Goal: Task Accomplishment & Management: Manage account settings

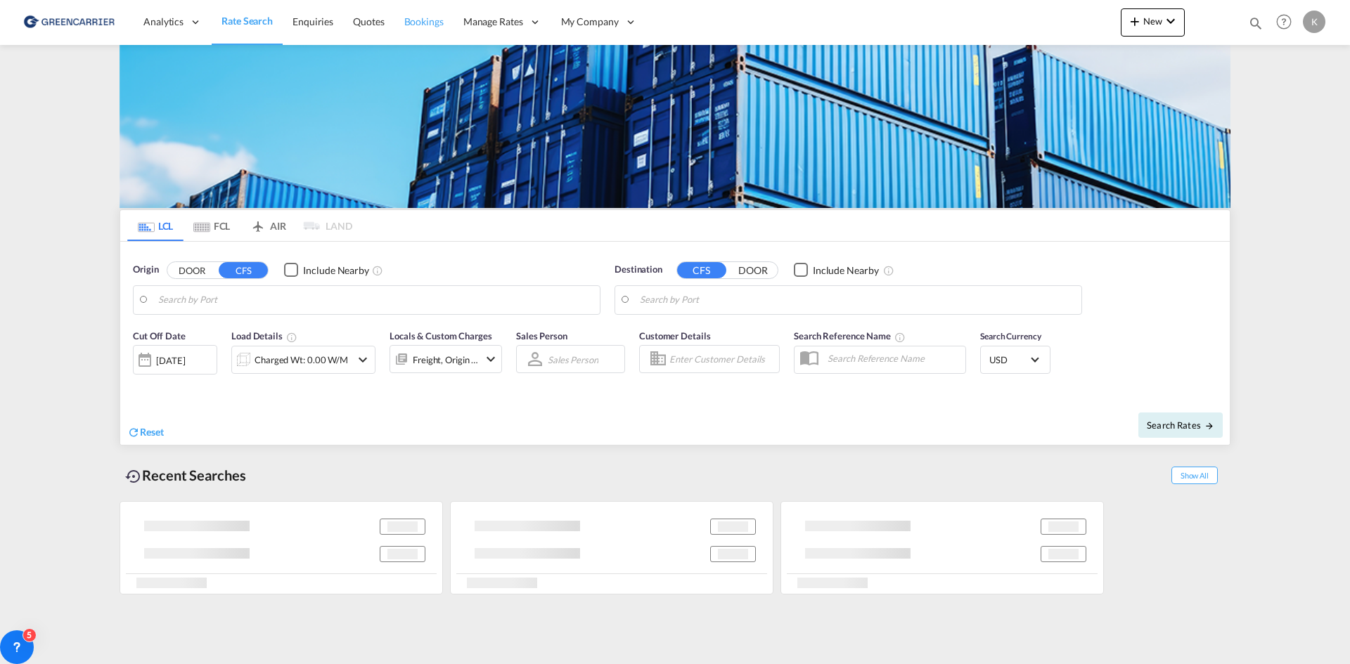
type input "DK-6760, Bæk, [GEOGRAPHIC_DATA], [GEOGRAPHIC_DATA], [GEOGRAPHIC_DATA], [GEOGRAP…"
type input "Sohar, OMSOH"
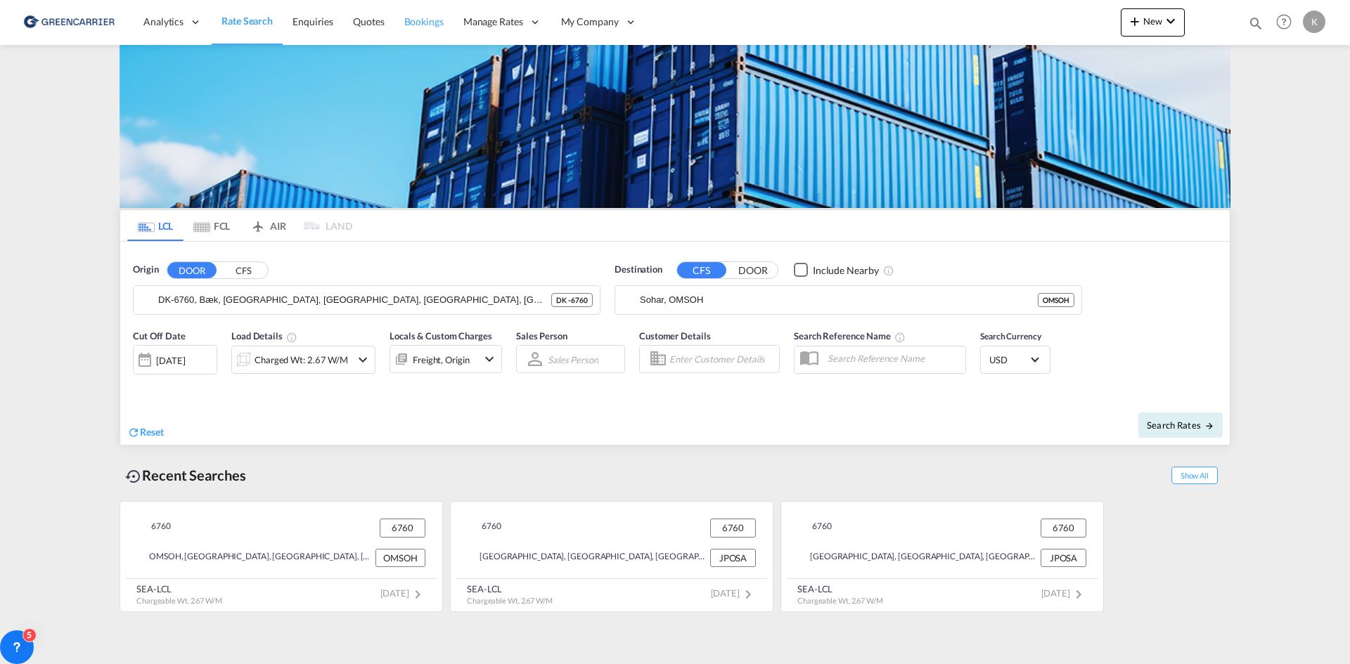
click at [415, 19] on span "Bookings" at bounding box center [423, 21] width 39 height 12
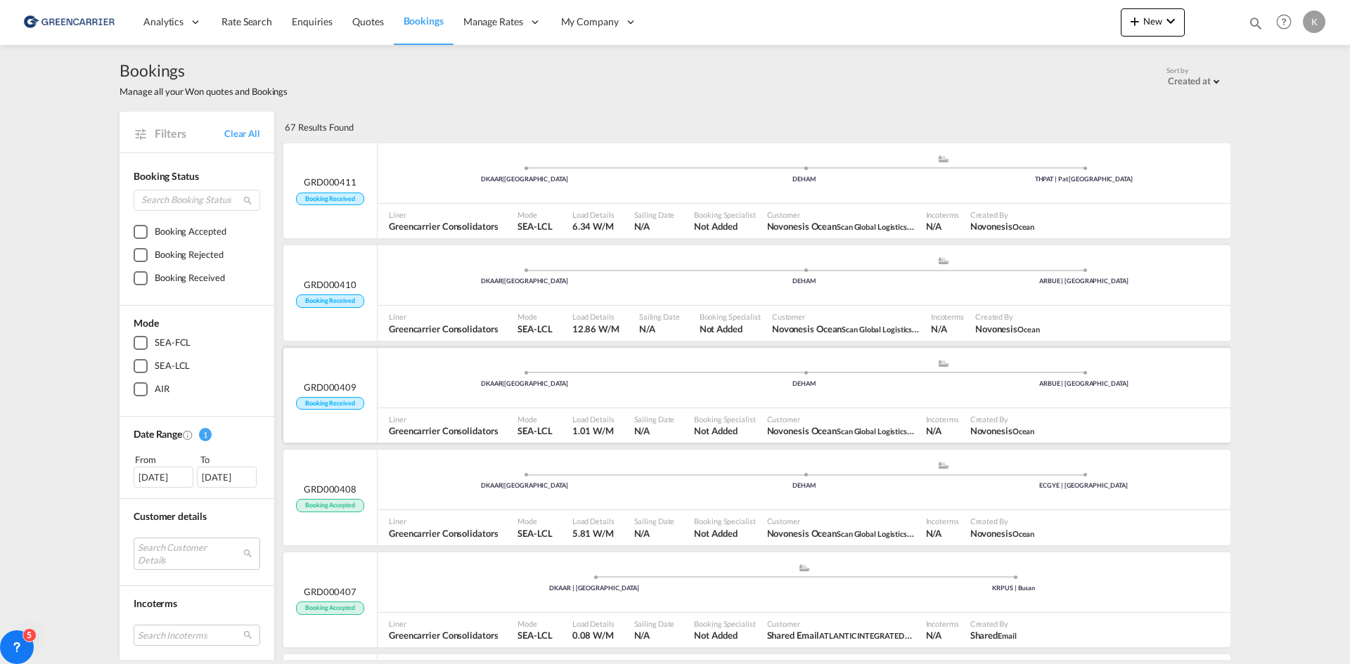
click at [659, 428] on span "N/A" at bounding box center [654, 431] width 41 height 13
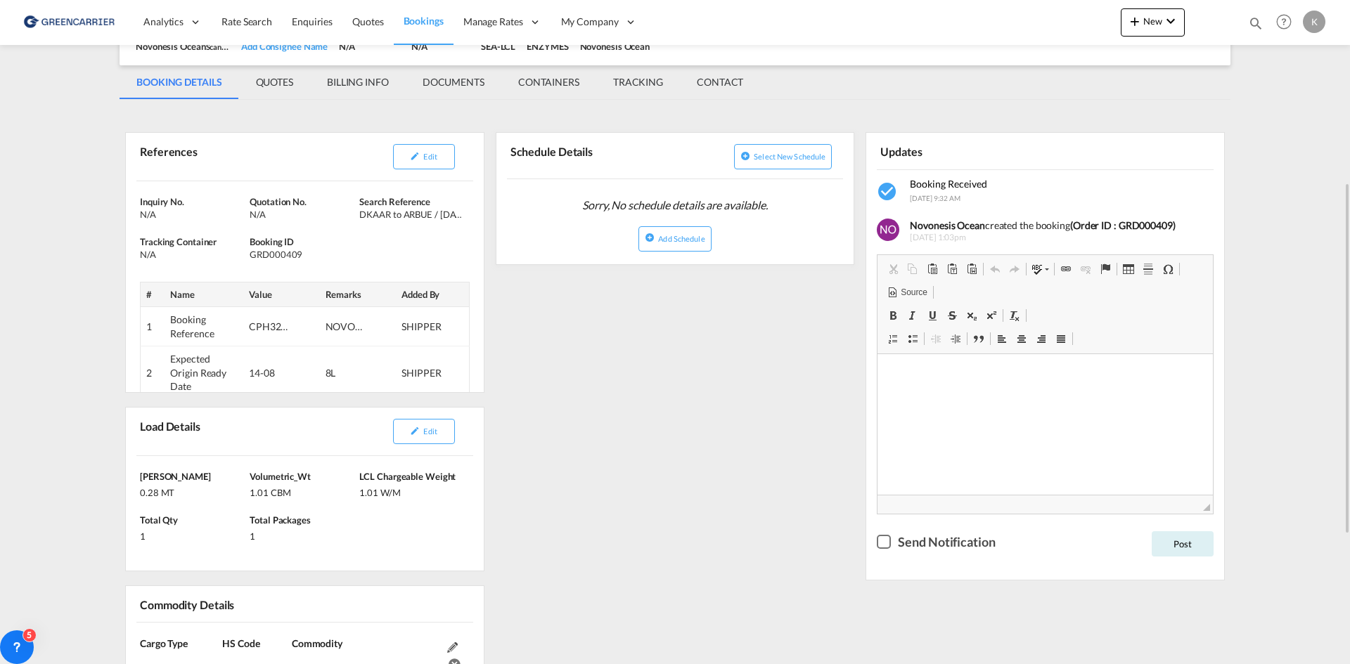
scroll to position [281, 0]
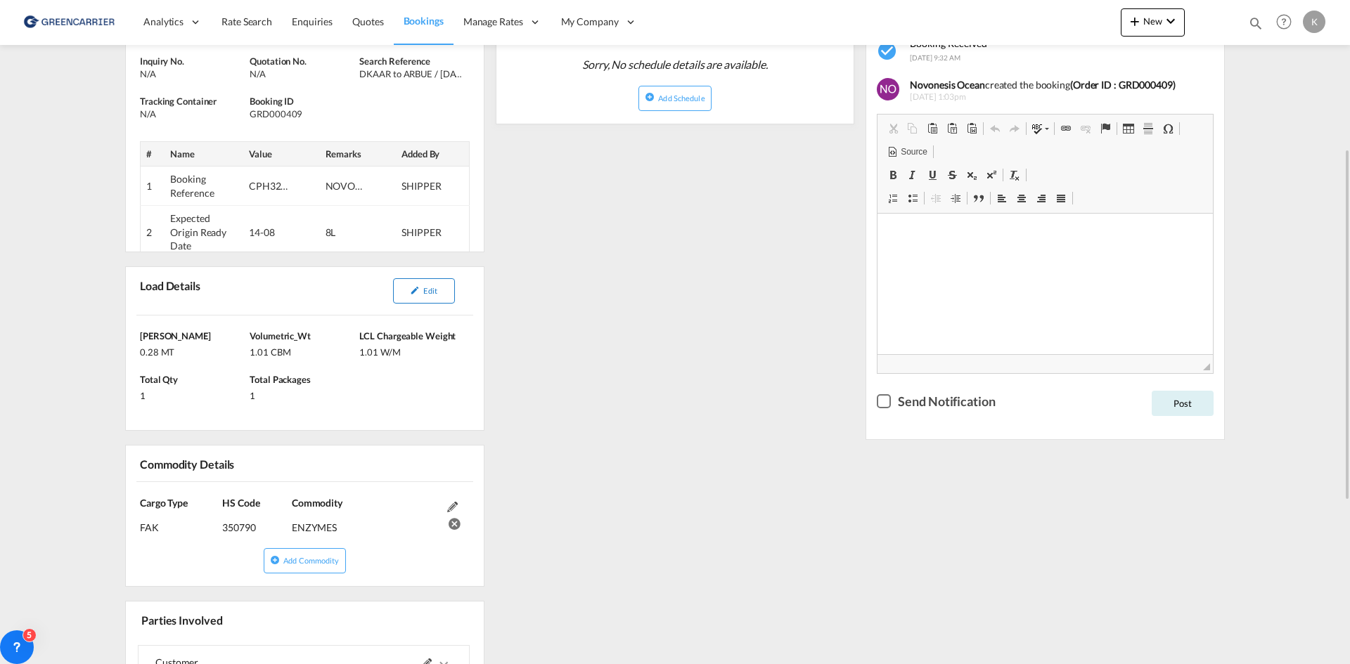
click at [440, 296] on button "Edit" at bounding box center [424, 290] width 62 height 25
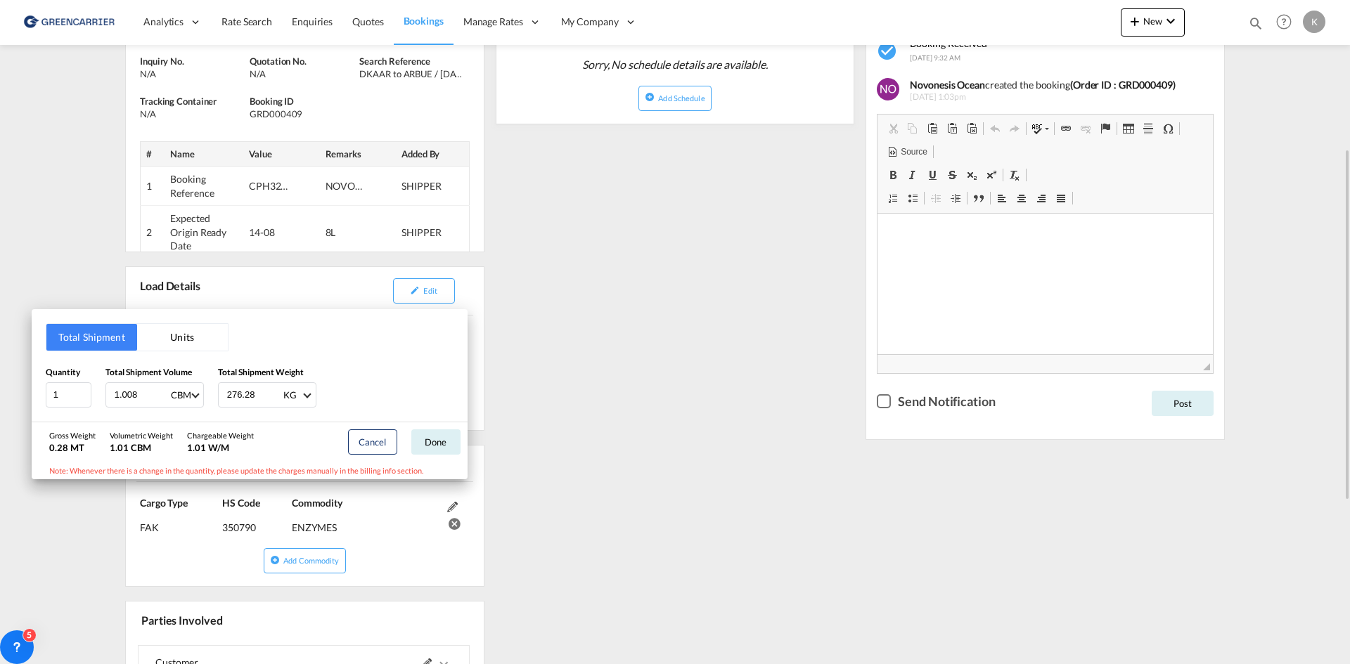
drag, startPoint x: 603, startPoint y: 356, endPoint x: 578, endPoint y: 325, distance: 40.0
click at [603, 356] on div "Total Shipment Units Quantity 1 Total Shipment Volume 1.008 CBM CBM CFT Total S…" at bounding box center [675, 332] width 1350 height 664
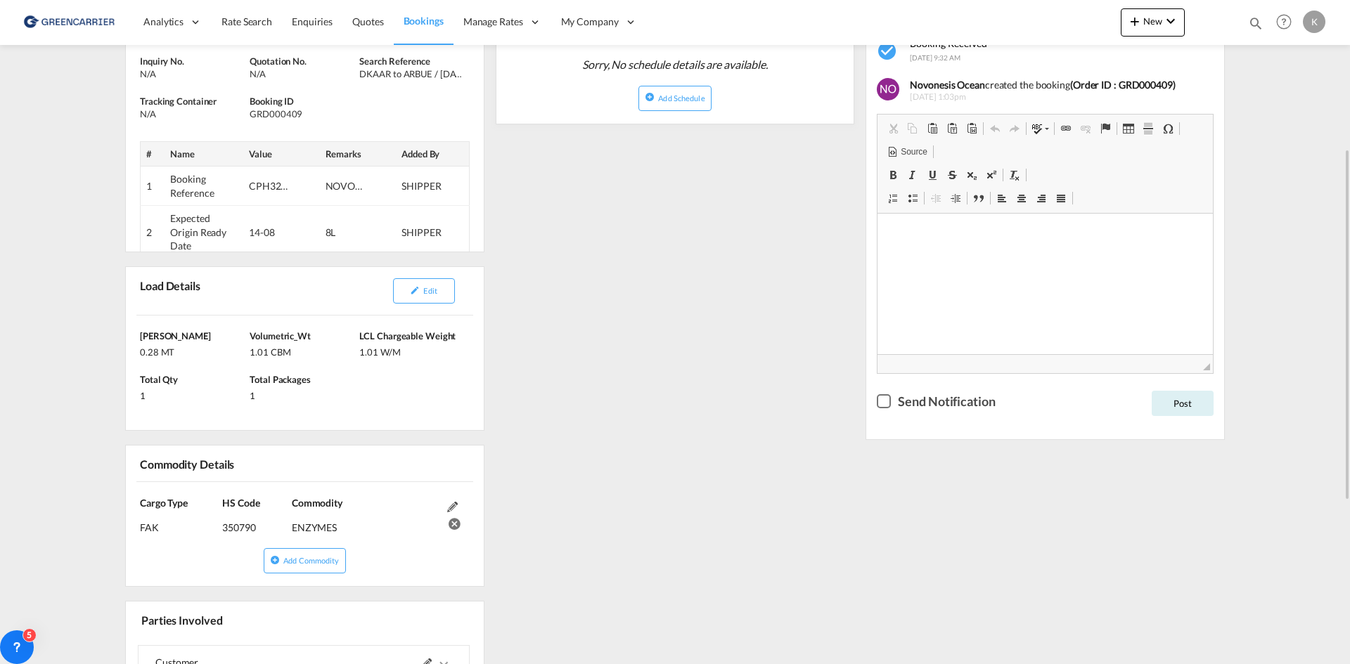
scroll to position [211, 0]
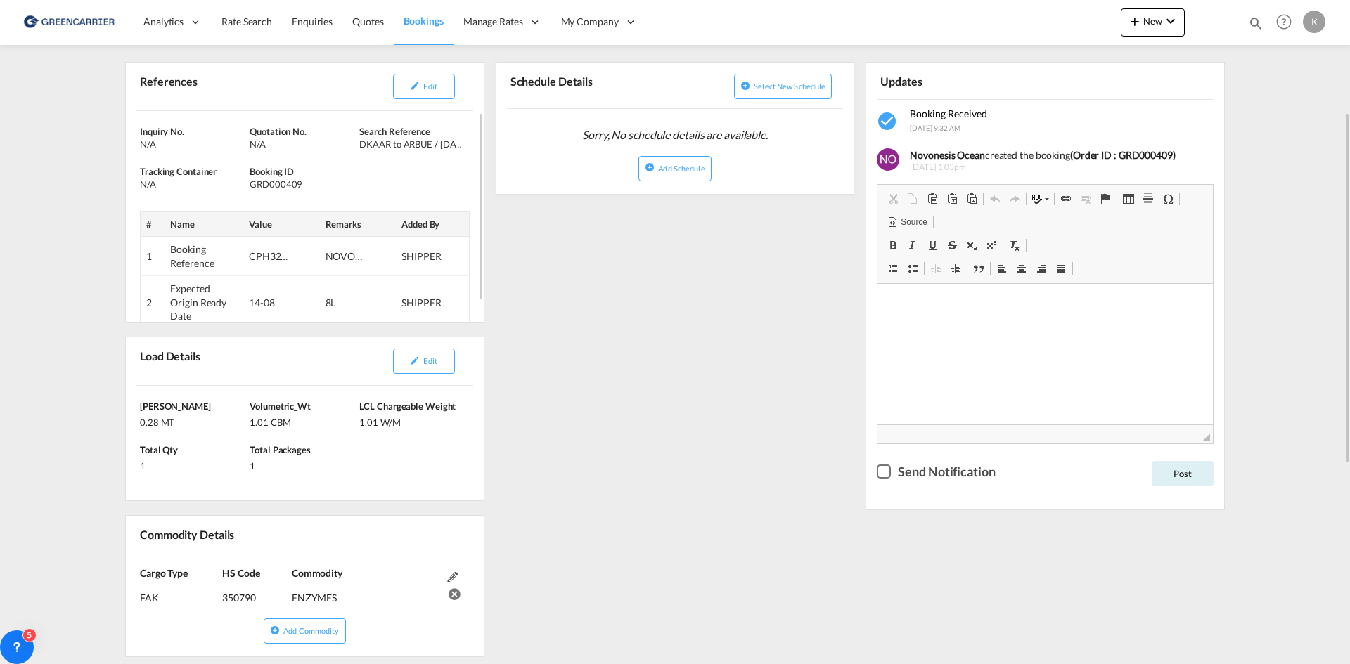
click at [294, 184] on div "GRD000409" at bounding box center [303, 184] width 106 height 13
copy div "GRD000409"
click at [444, 101] on div "Edit" at bounding box center [384, 86] width 165 height 37
click at [443, 94] on button "Edit" at bounding box center [424, 86] width 62 height 25
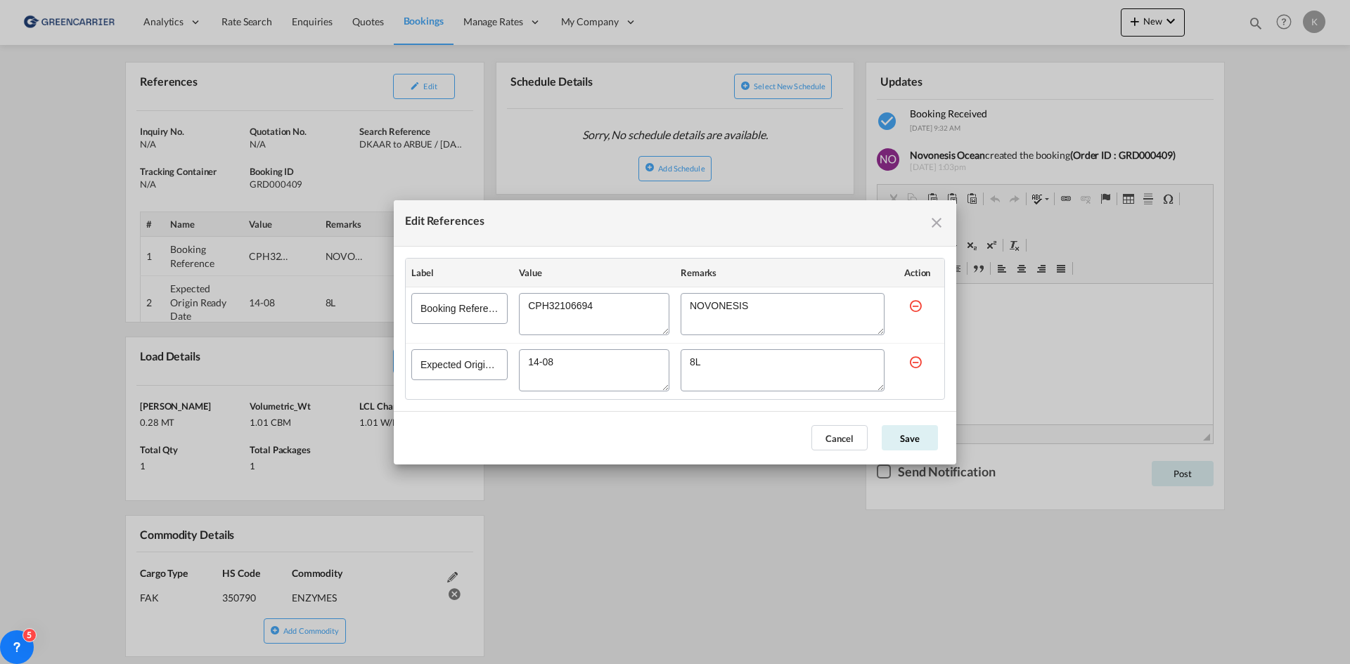
click at [588, 305] on textarea "Edit References" at bounding box center [594, 314] width 150 height 42
drag, startPoint x: 941, startPoint y: 224, endPoint x: 960, endPoint y: 212, distance: 22.8
click at [941, 224] on md-icon "icon-close fg-AAA8AD cursor" at bounding box center [936, 222] width 17 height 17
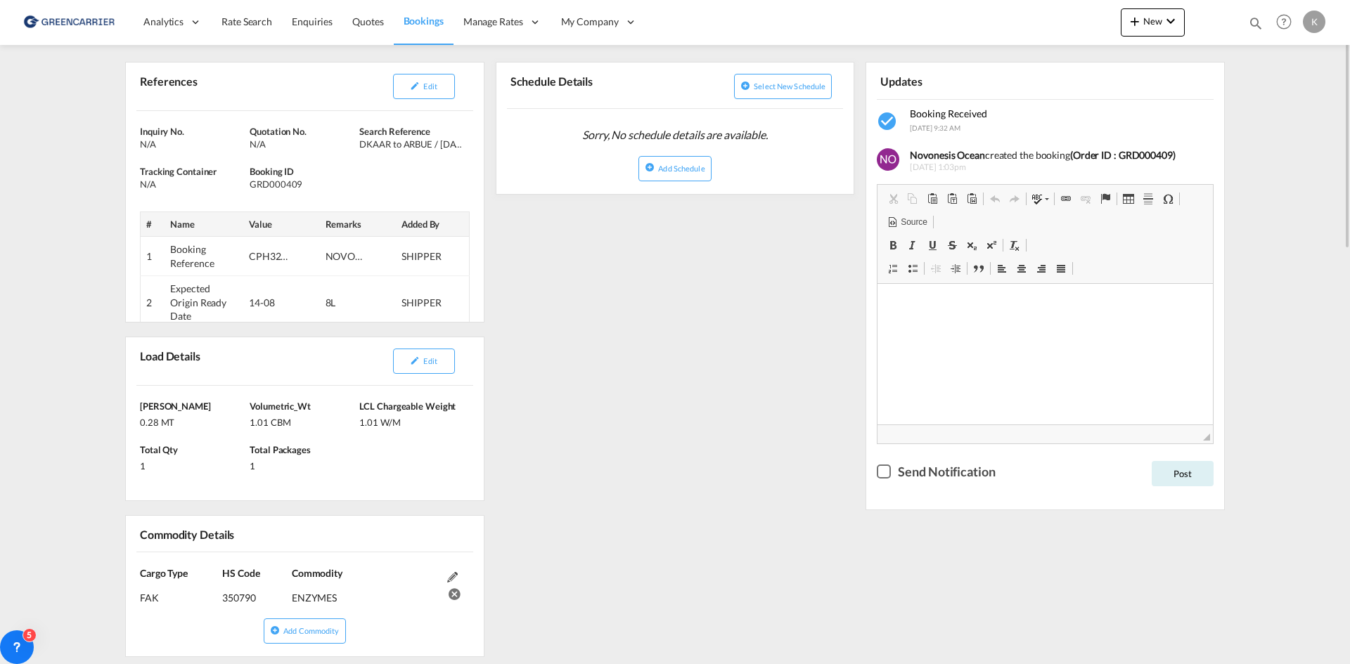
scroll to position [0, 0]
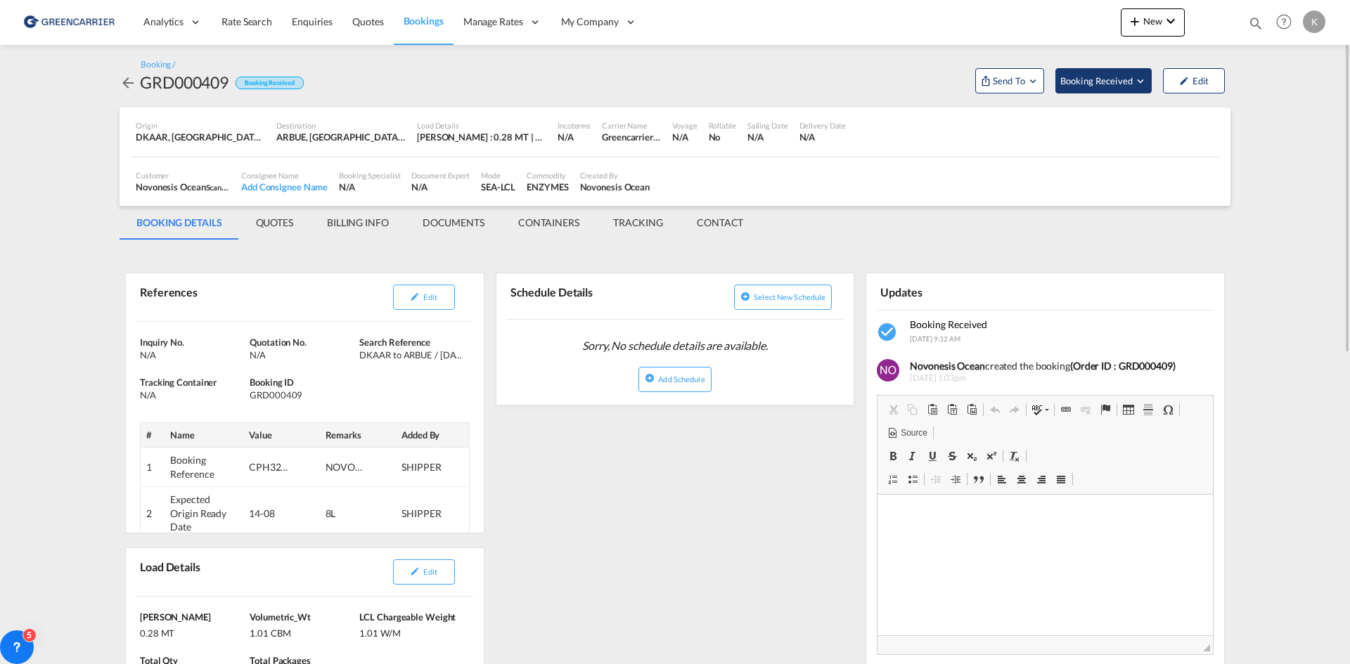
click at [1126, 72] on button "Booking Received" at bounding box center [1103, 80] width 96 height 25
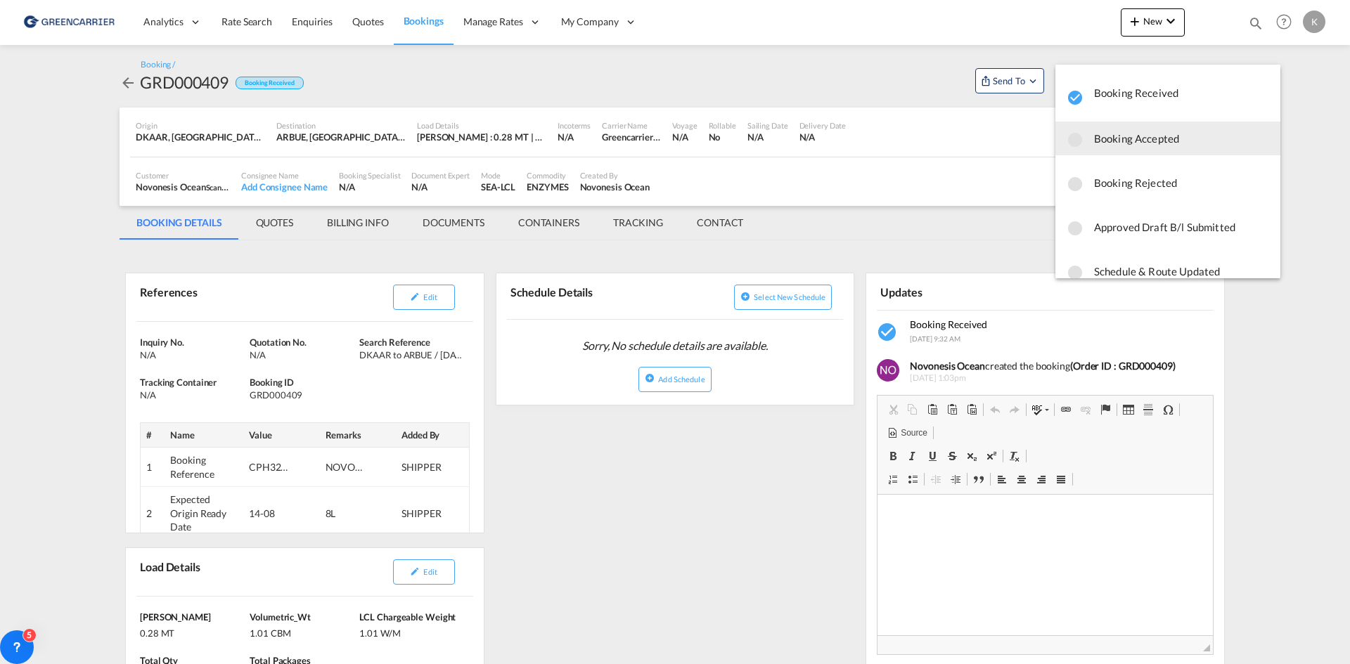
click at [1124, 140] on span "Booking Accepted" at bounding box center [1181, 138] width 175 height 25
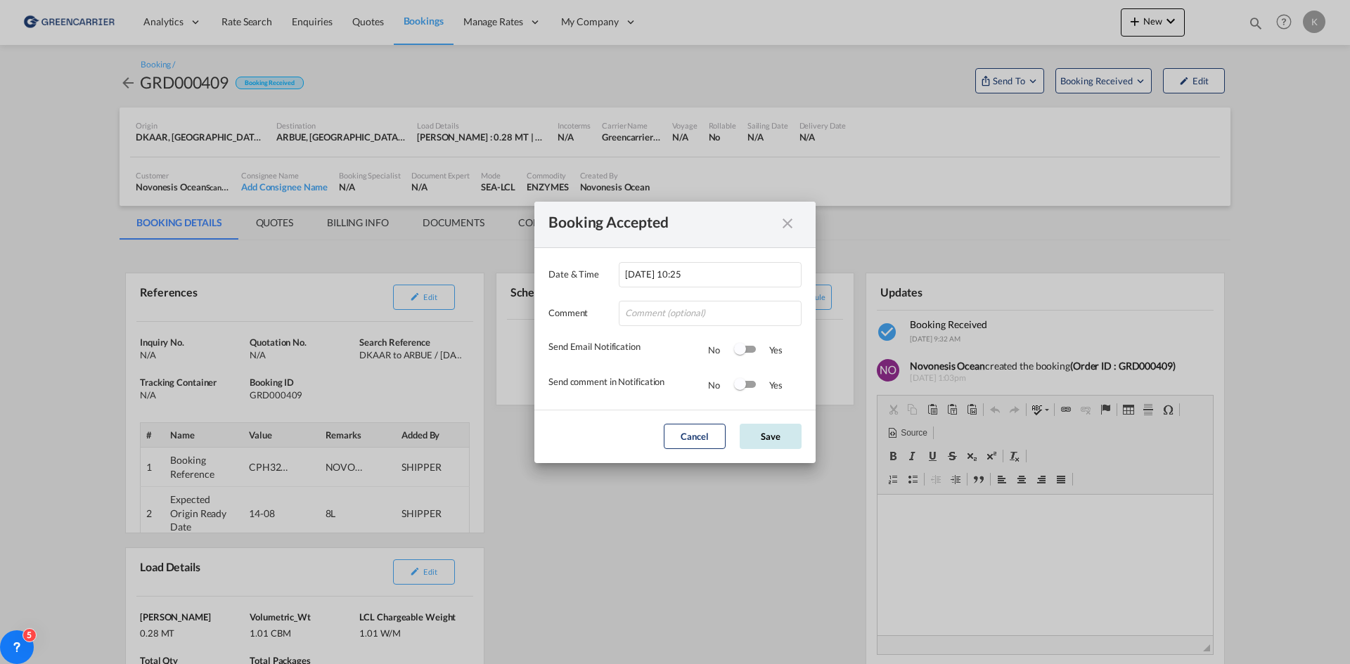
click at [795, 428] on button "Save" at bounding box center [771, 436] width 62 height 25
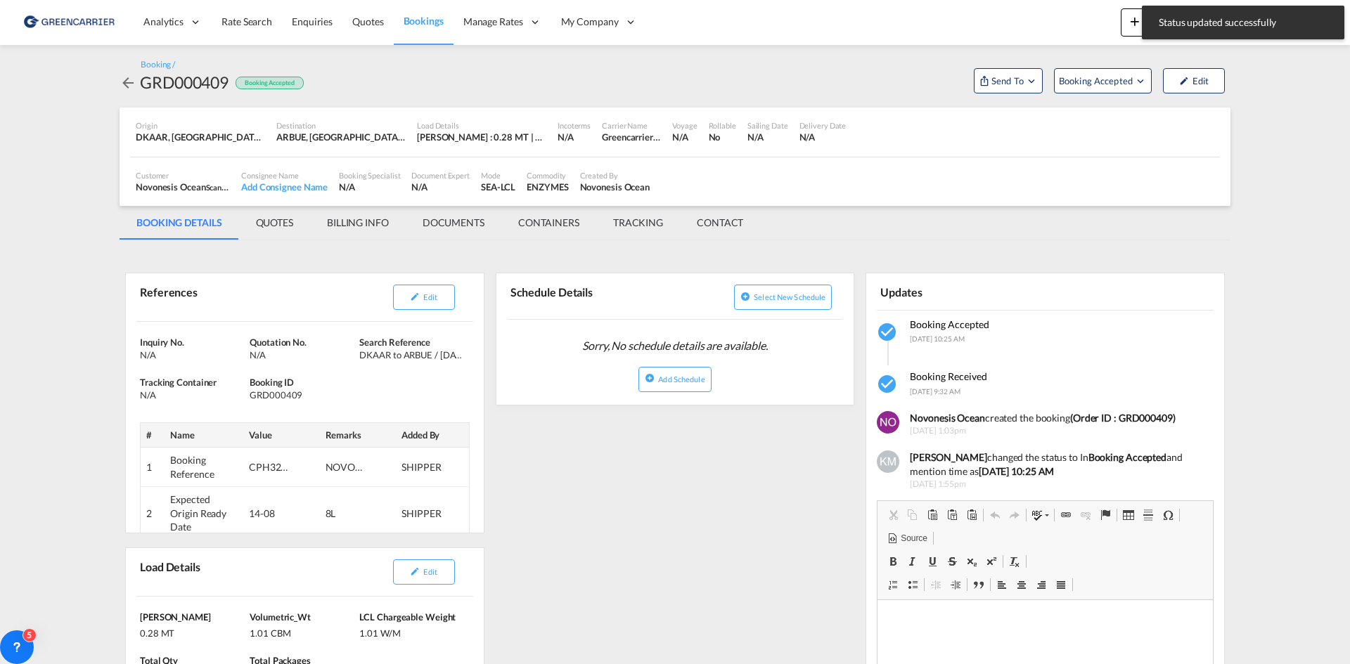
click at [127, 82] on md-icon "icon-arrow-left" at bounding box center [128, 83] width 17 height 17
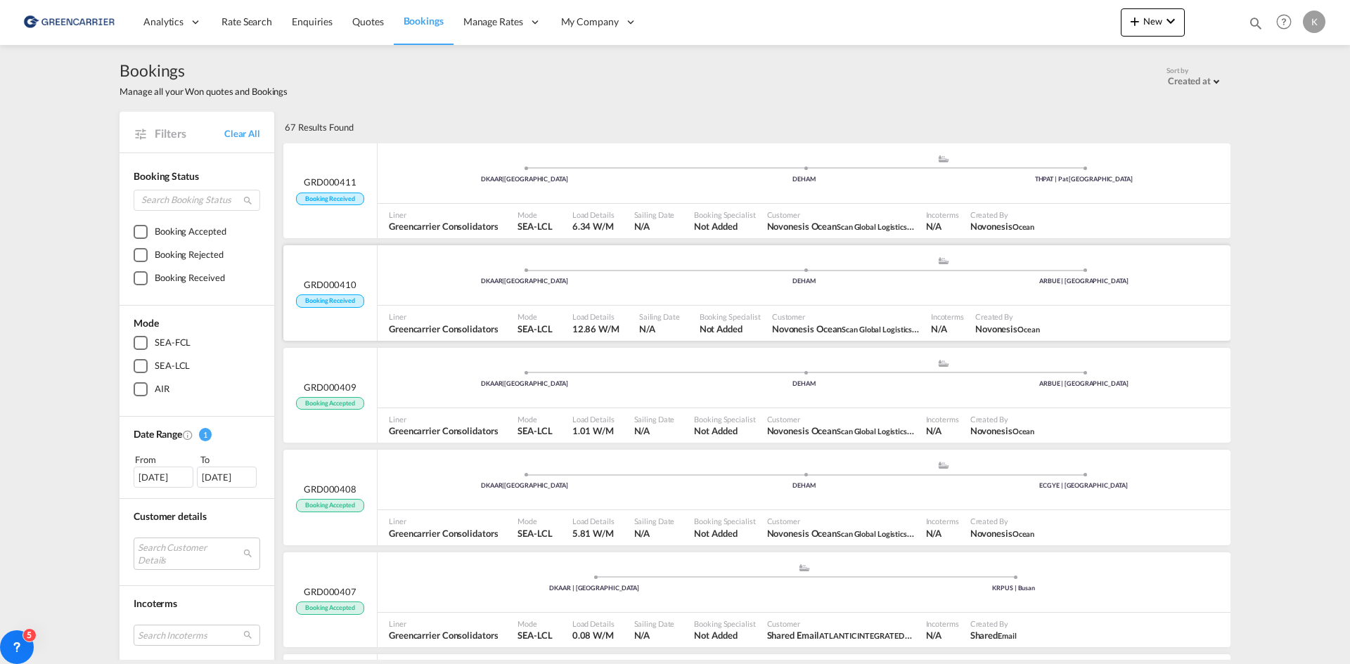
click at [634, 300] on div "DKAAR | [GEOGRAPHIC_DATA] .a{fill:#aaa8ad;} .a{fill:#aaa8ad;} DEHAM ARBUE | [GE…" at bounding box center [804, 279] width 853 height 46
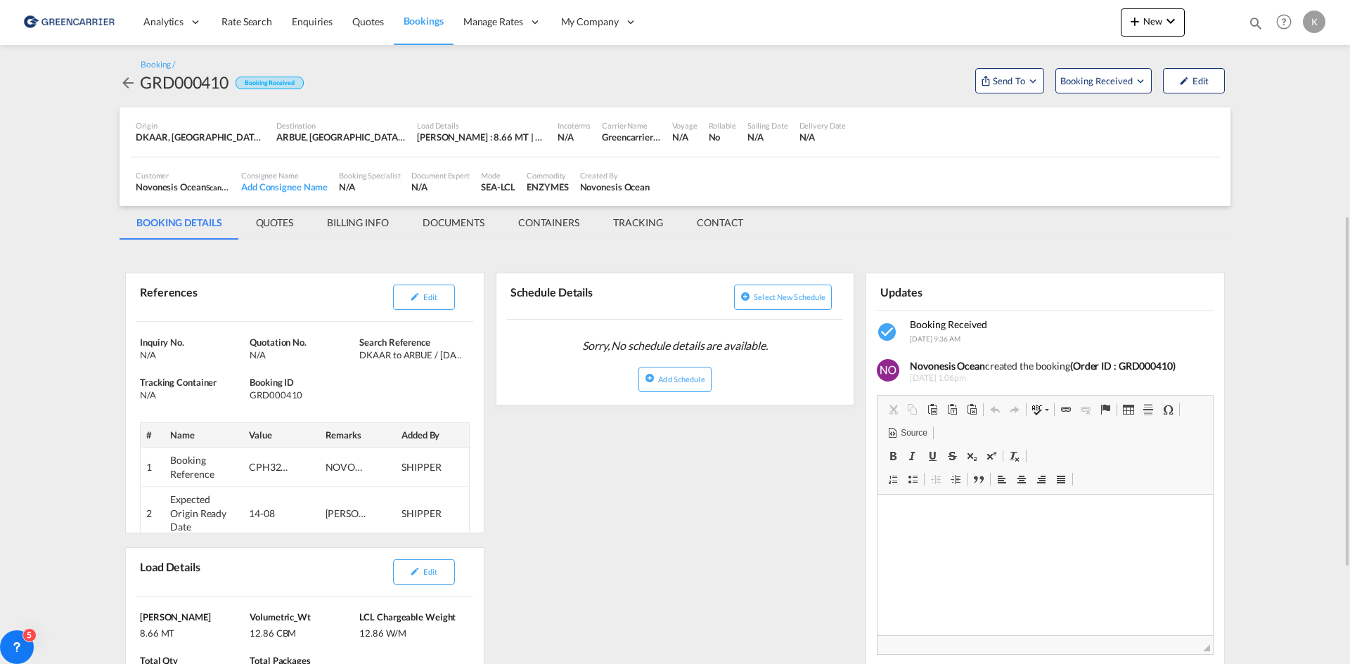
scroll to position [141, 0]
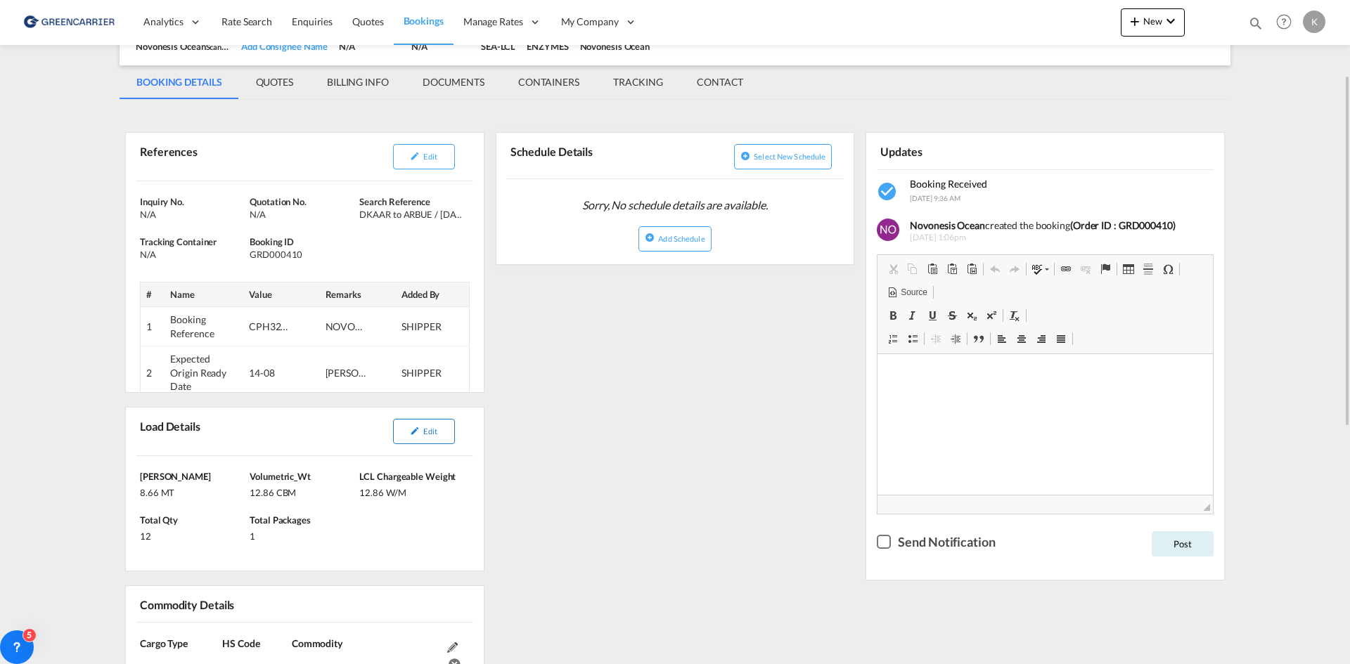
drag, startPoint x: 422, startPoint y: 439, endPoint x: 432, endPoint y: 433, distance: 11.3
click at [422, 439] on button "Edit" at bounding box center [424, 431] width 62 height 25
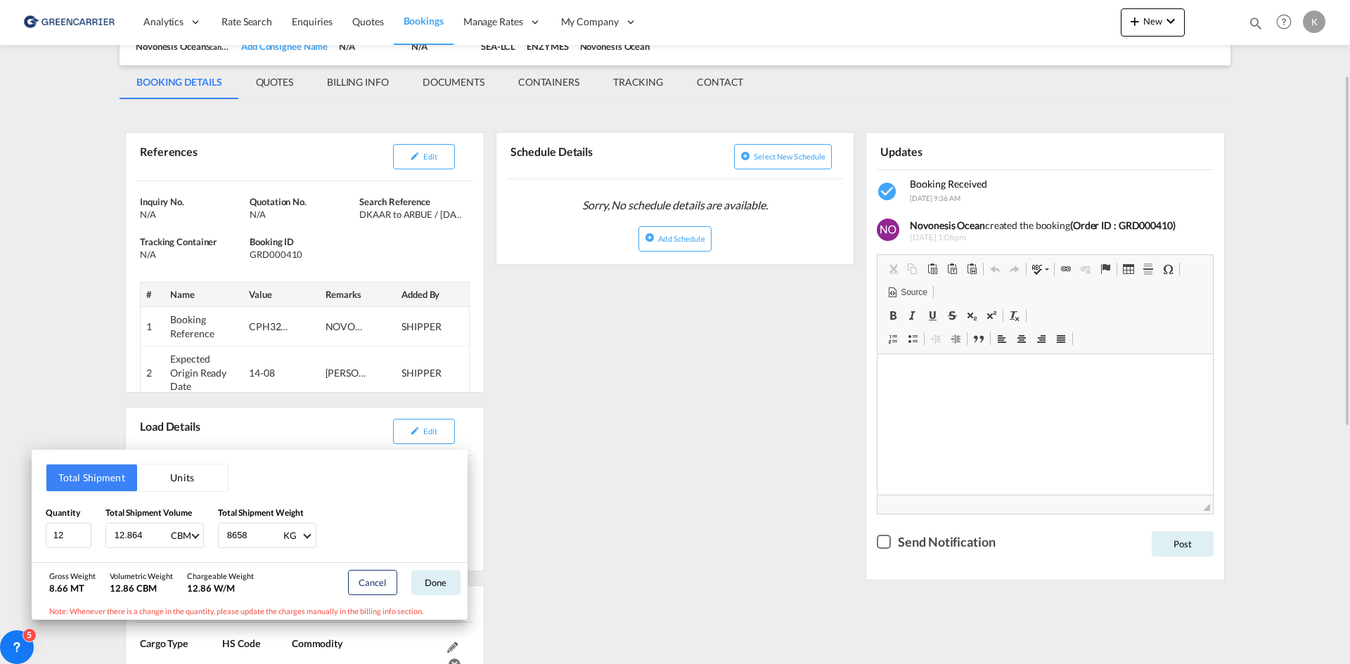
drag, startPoint x: 920, startPoint y: 330, endPoint x: 677, endPoint y: 338, distance: 242.7
click at [918, 331] on div "Total Shipment Units Quantity 12 Total Shipment Volume 12.864 CBM CBM CFT Total…" at bounding box center [675, 332] width 1350 height 664
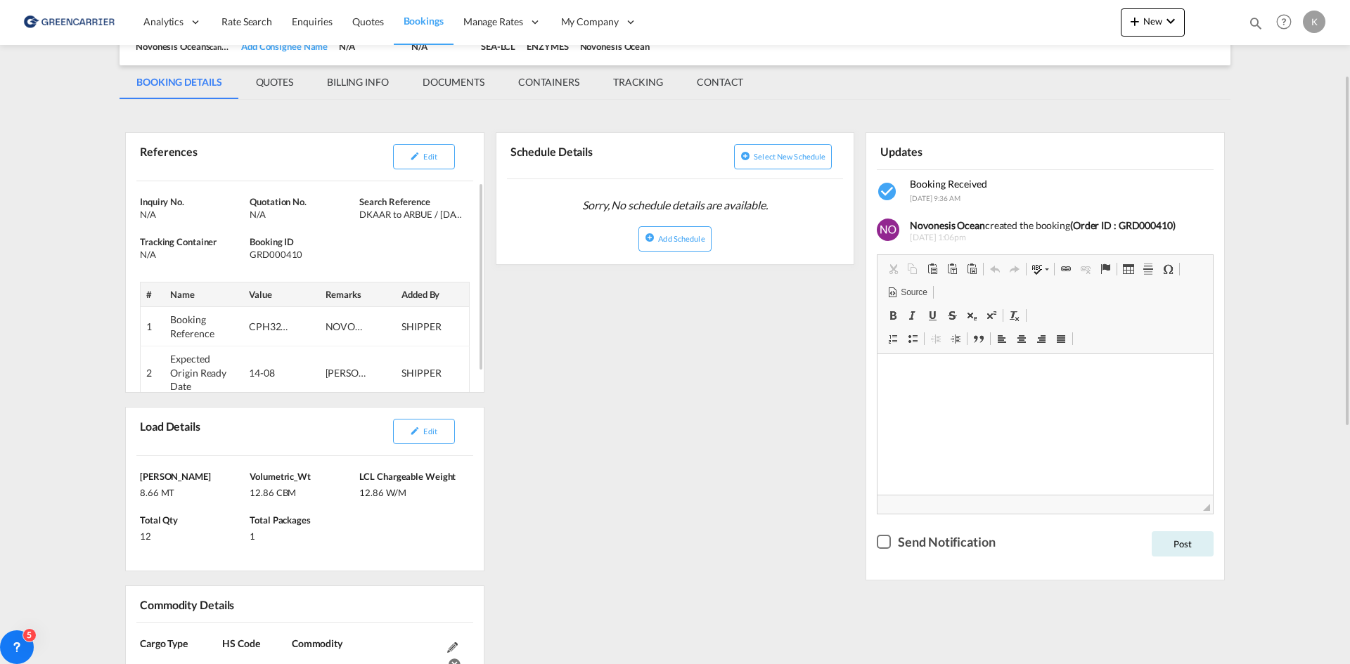
click at [294, 256] on div "GRD000410" at bounding box center [303, 254] width 106 height 13
click at [294, 255] on div "GRD000410" at bounding box center [303, 254] width 106 height 13
copy div "GRD000410"
click at [437, 164] on button "Edit" at bounding box center [424, 156] width 62 height 25
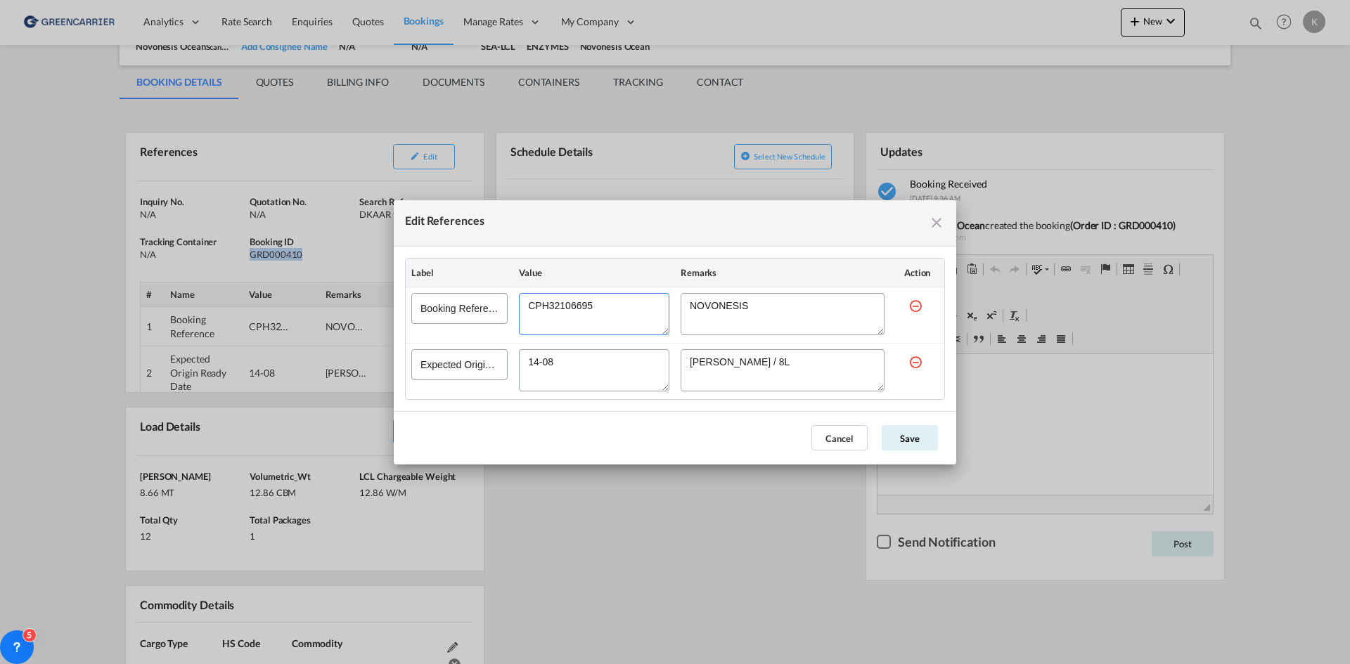
click at [588, 311] on textarea "Edit References" at bounding box center [594, 314] width 150 height 42
click at [932, 224] on md-icon "icon-close fg-AAA8AD cursor" at bounding box center [936, 222] width 17 height 17
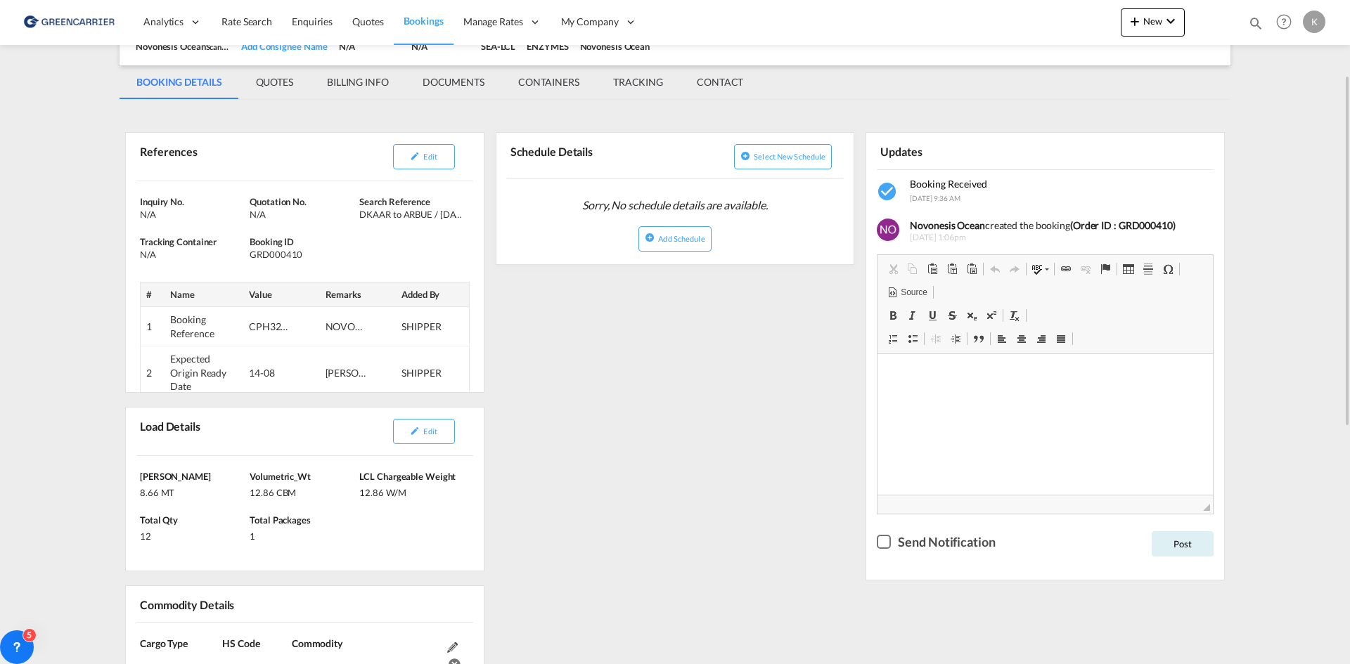
scroll to position [0, 0]
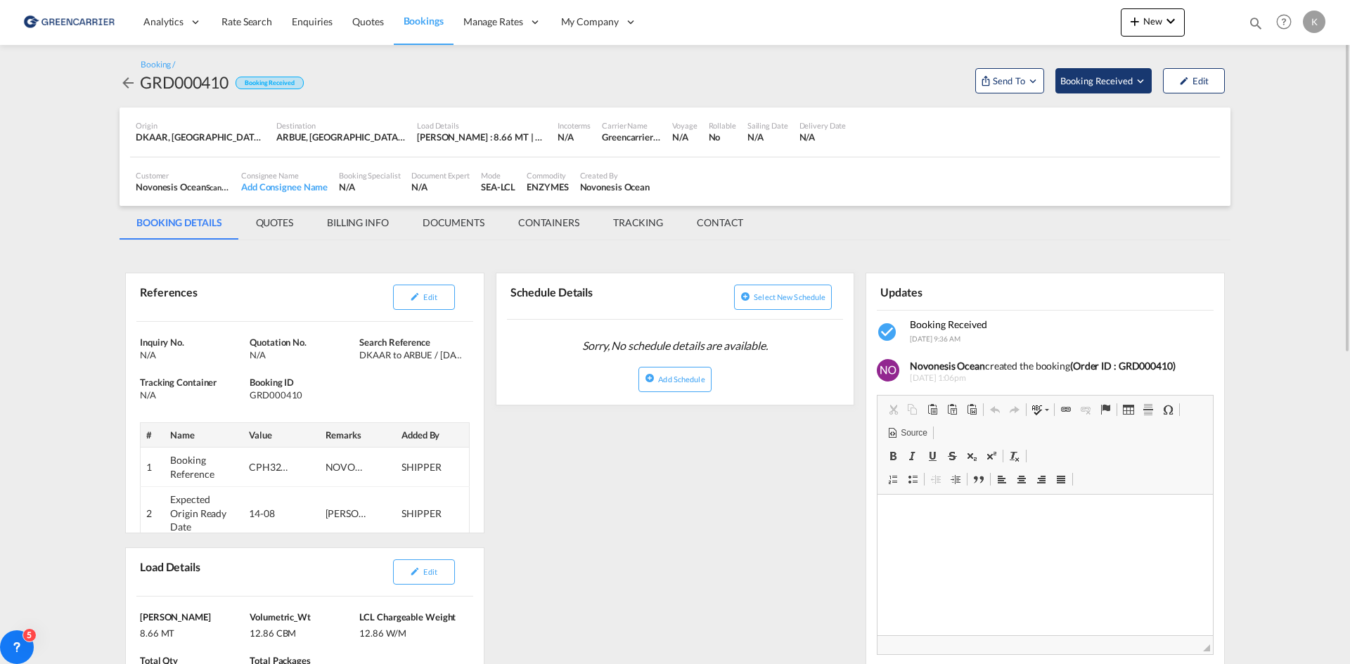
click at [1074, 81] on span "Booking Received" at bounding box center [1097, 81] width 74 height 14
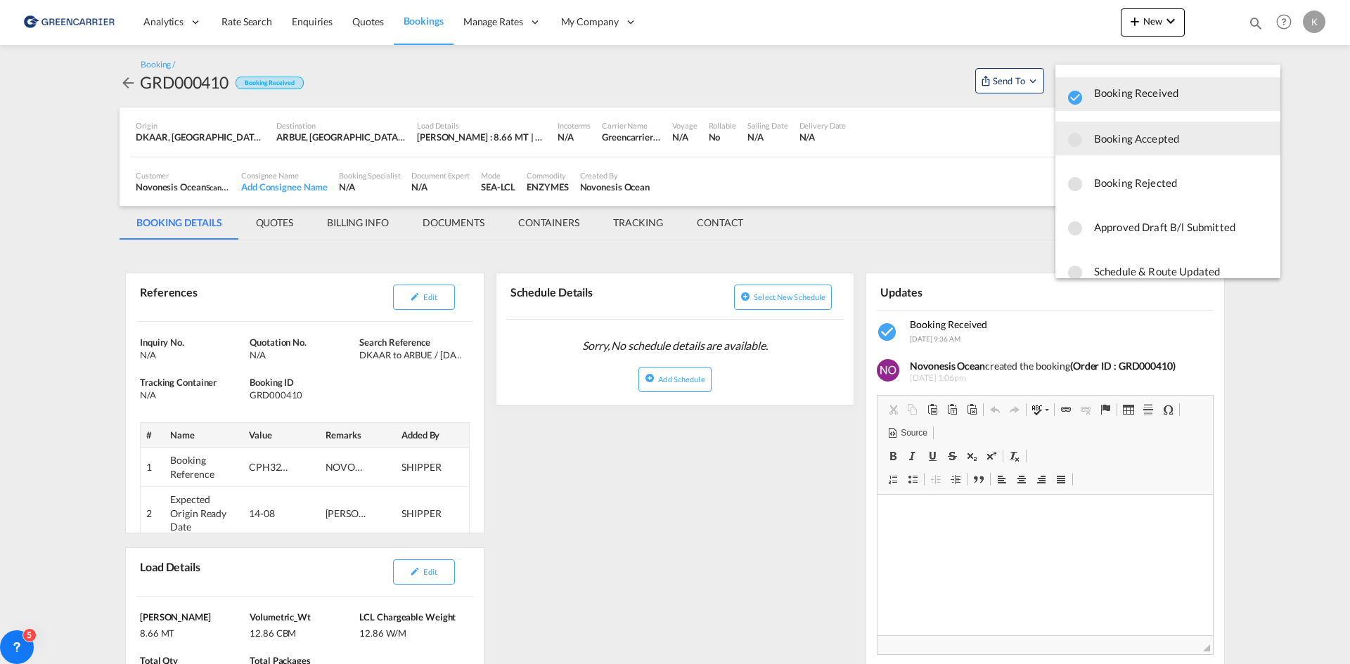
click at [1105, 141] on span "Booking Accepted" at bounding box center [1181, 138] width 175 height 25
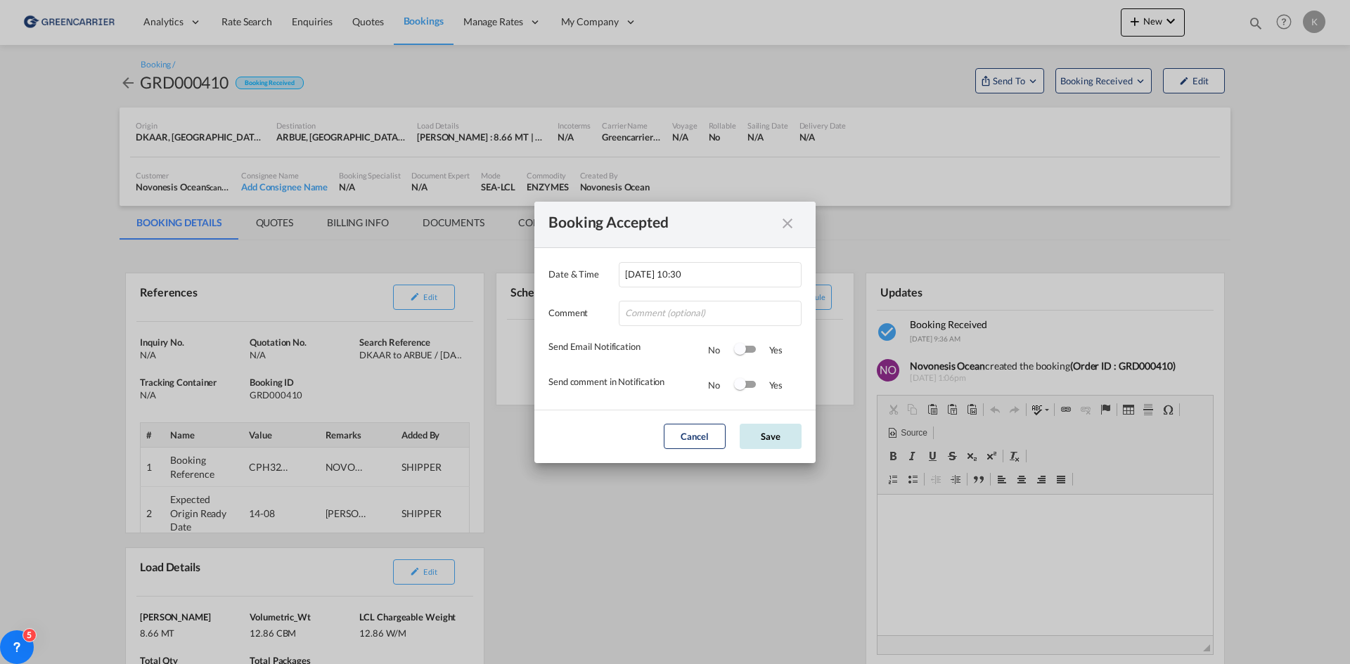
click at [763, 437] on button "Save" at bounding box center [771, 436] width 62 height 25
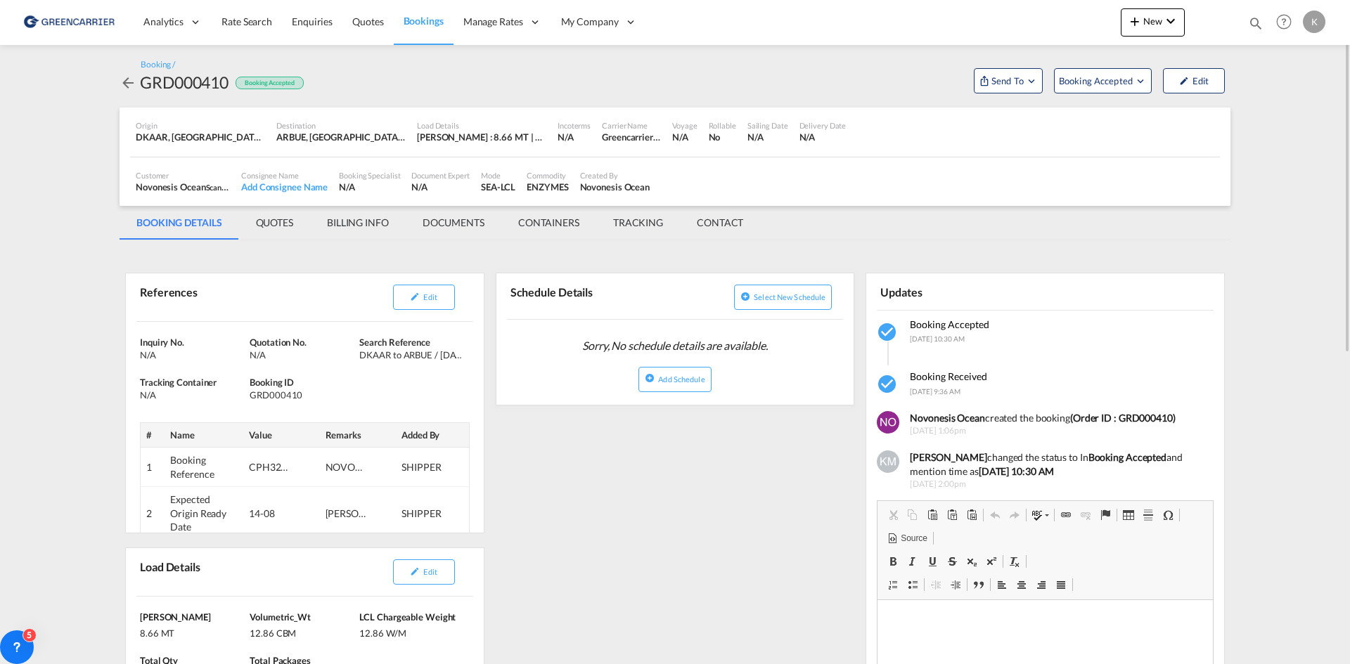
click at [124, 81] on md-icon "icon-arrow-left" at bounding box center [128, 83] width 17 height 17
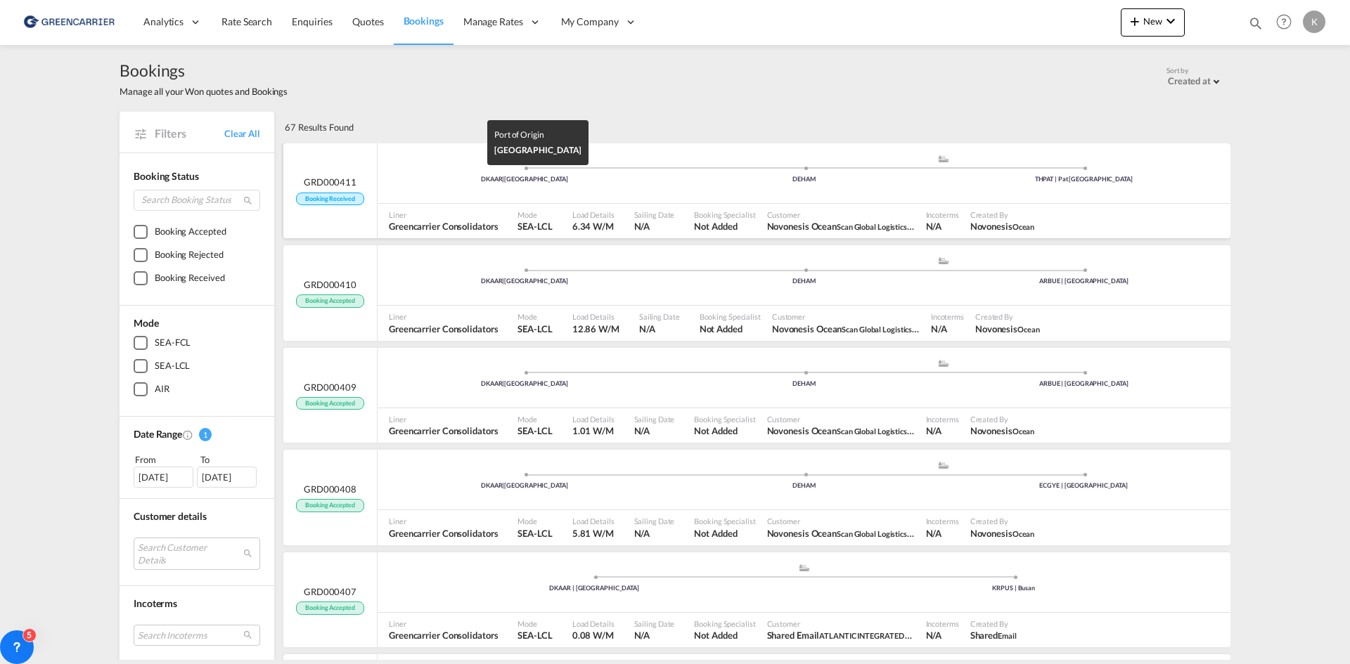
click at [633, 181] on div "DKAAR | [GEOGRAPHIC_DATA]" at bounding box center [525, 179] width 280 height 9
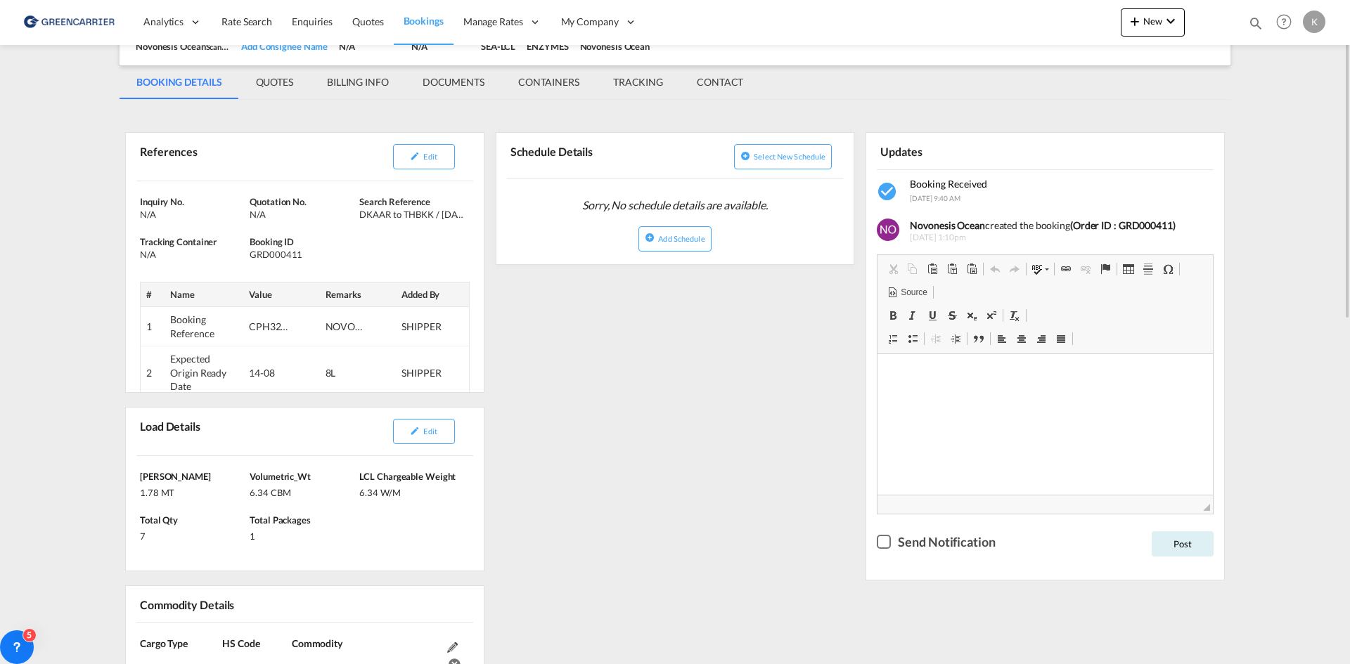
scroll to position [211, 0]
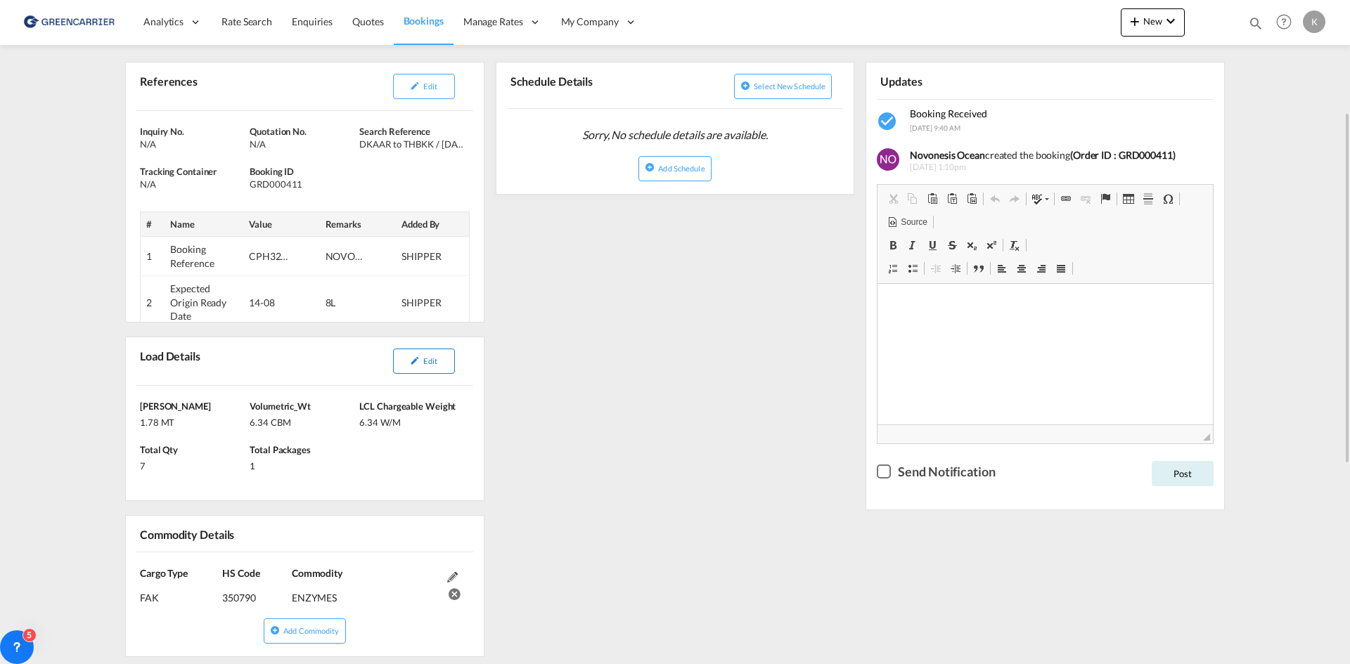
click at [434, 358] on span "Edit" at bounding box center [429, 360] width 13 height 9
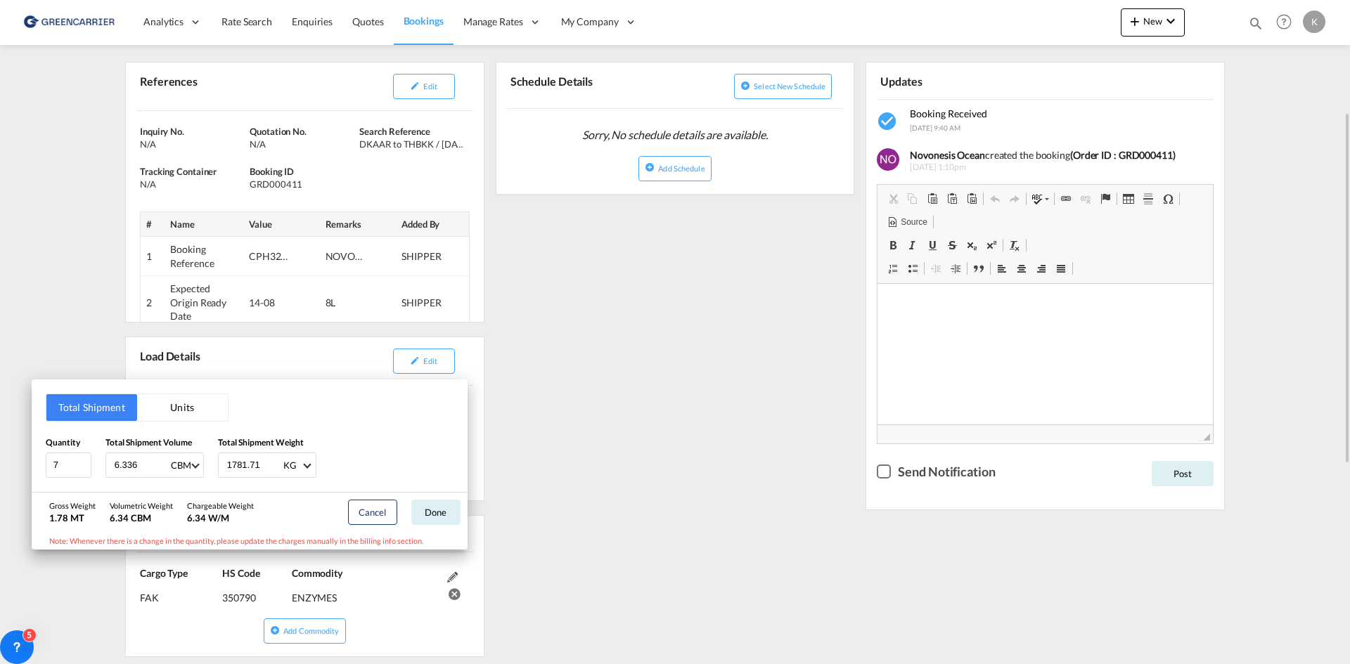
drag, startPoint x: 725, startPoint y: 322, endPoint x: 531, endPoint y: 238, distance: 211.3
click at [723, 322] on div "Total Shipment Units Quantity 7 Total Shipment Volume 6.336 CBM CBM CFT Total S…" at bounding box center [675, 332] width 1350 height 664
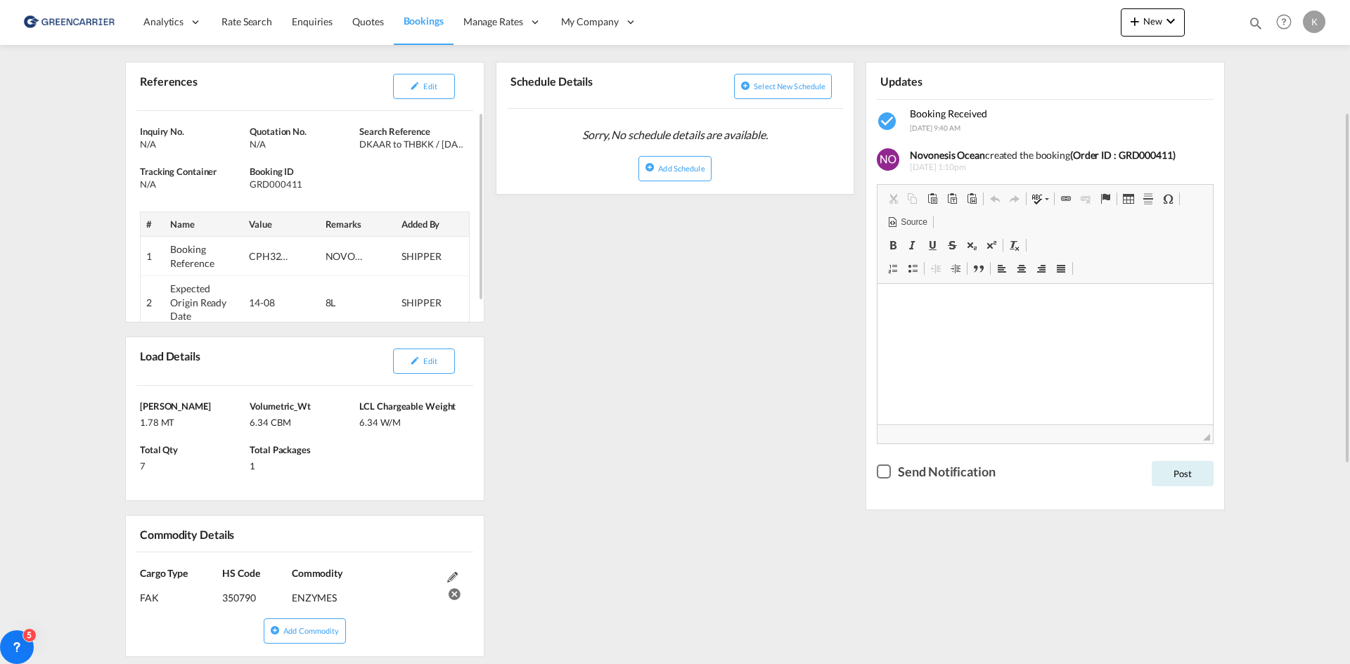
click at [275, 181] on div "GRD000411" at bounding box center [303, 184] width 106 height 13
copy div "GRD000411"
click at [447, 95] on button "Edit" at bounding box center [424, 86] width 62 height 25
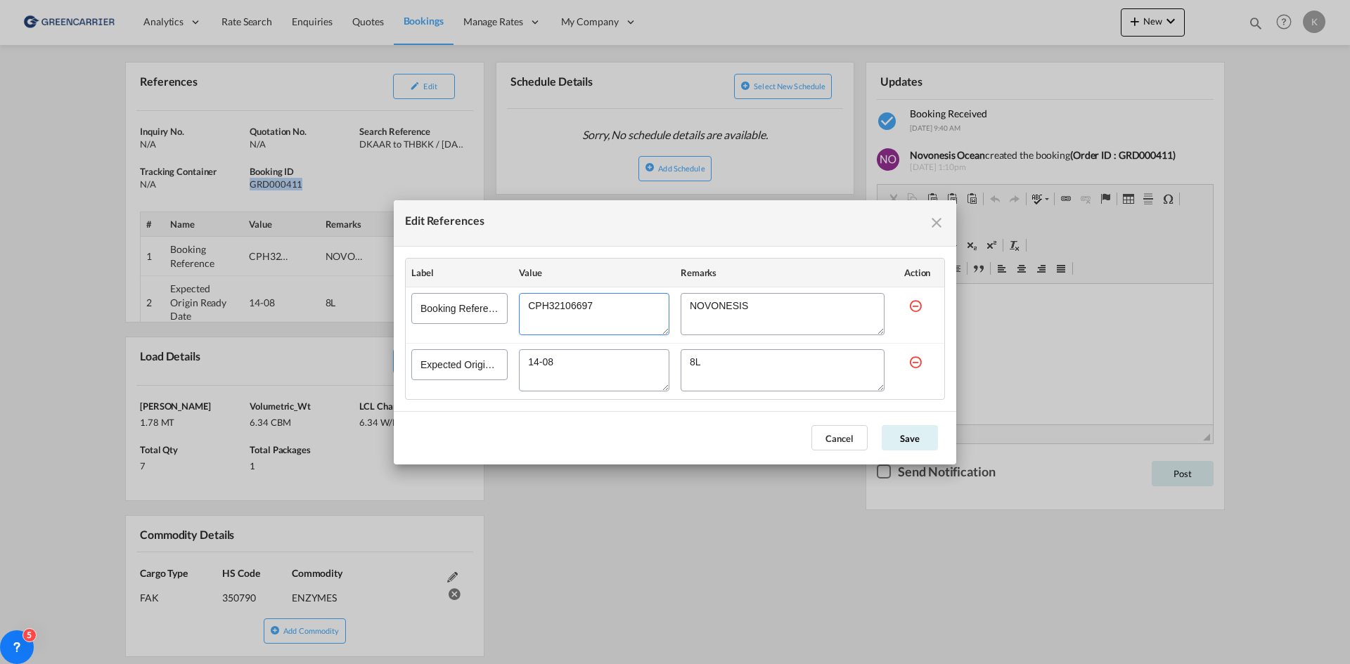
click at [584, 311] on textarea "Edit References" at bounding box center [594, 314] width 150 height 42
click at [844, 445] on button "Cancel" at bounding box center [839, 437] width 56 height 25
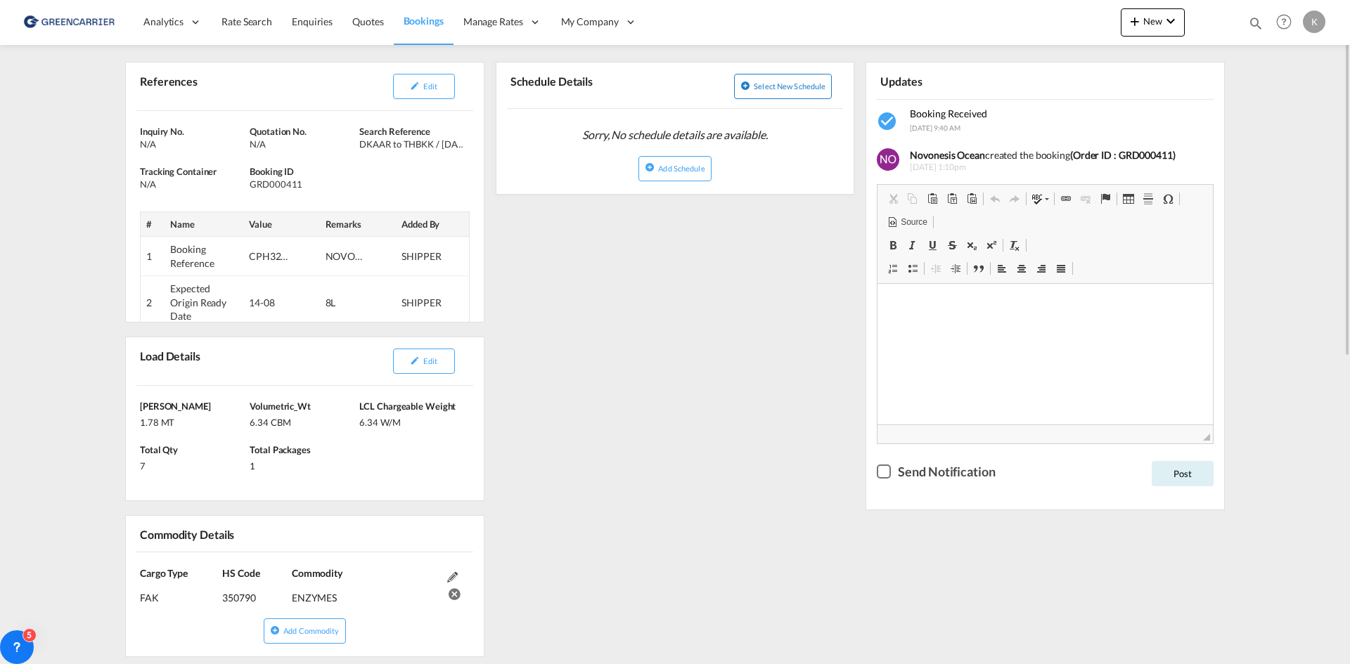
scroll to position [0, 0]
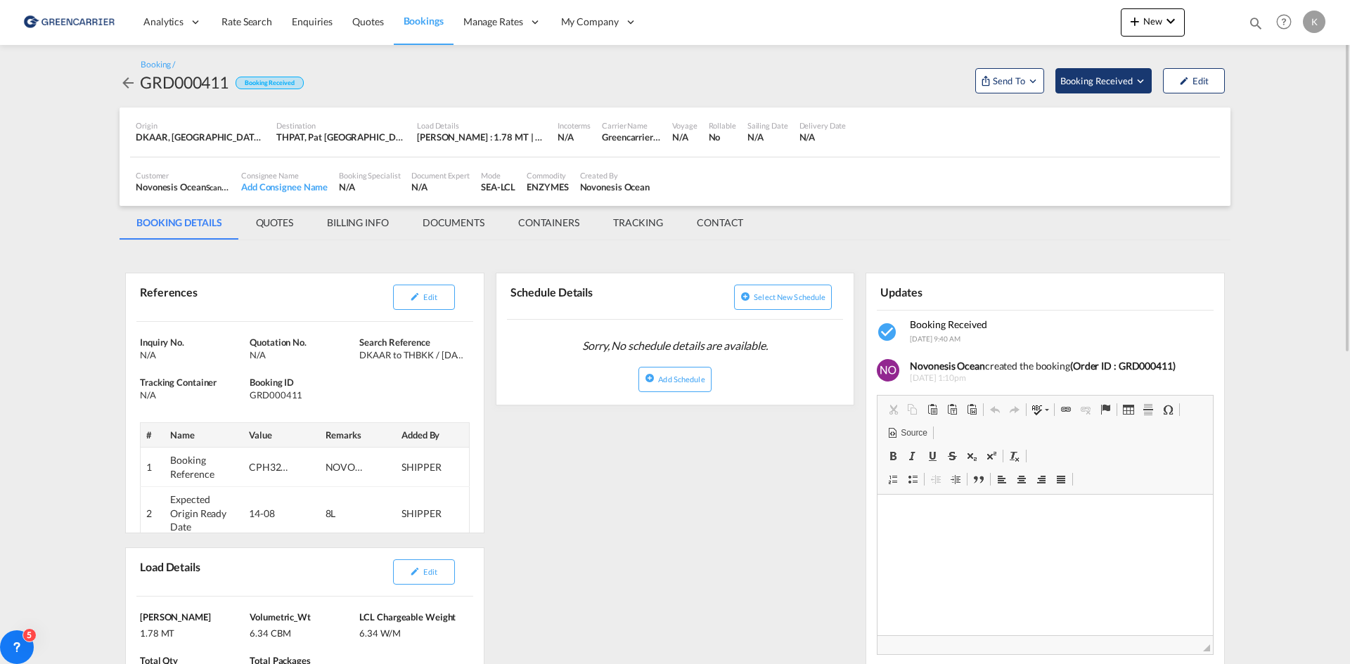
click at [1086, 84] on span "Booking Received" at bounding box center [1097, 81] width 74 height 14
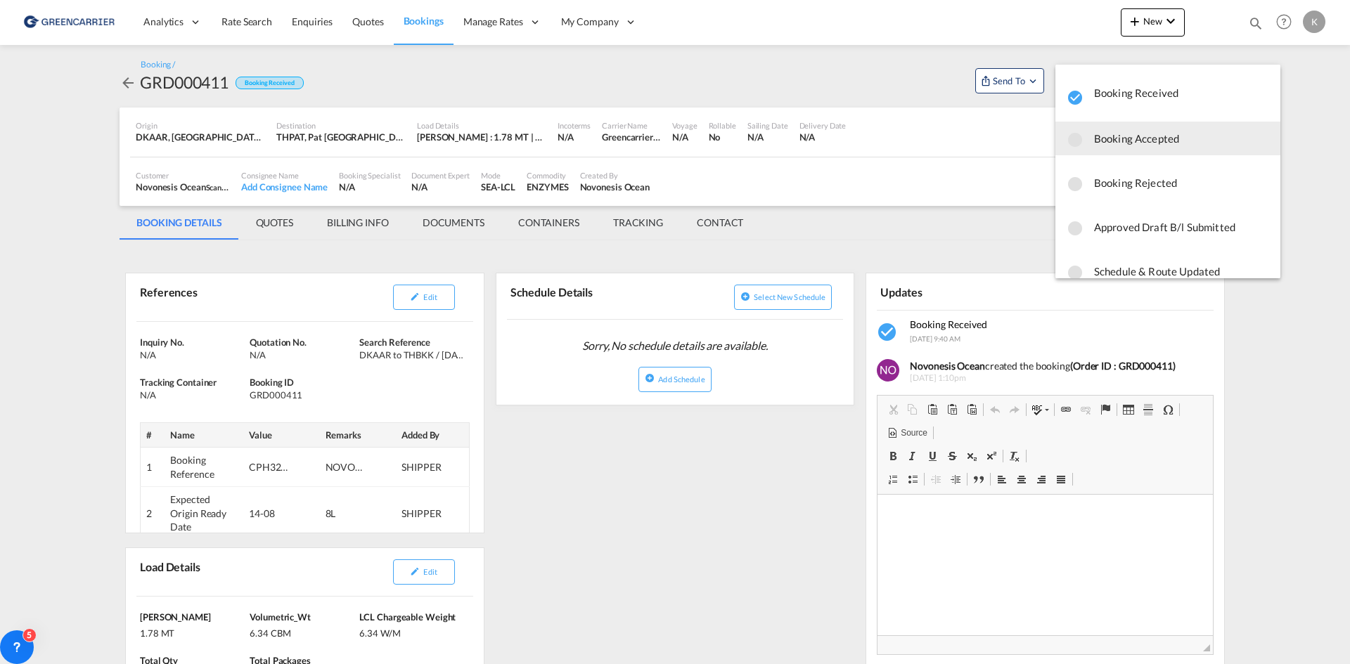
click at [1102, 139] on span "Booking Accepted" at bounding box center [1181, 138] width 175 height 25
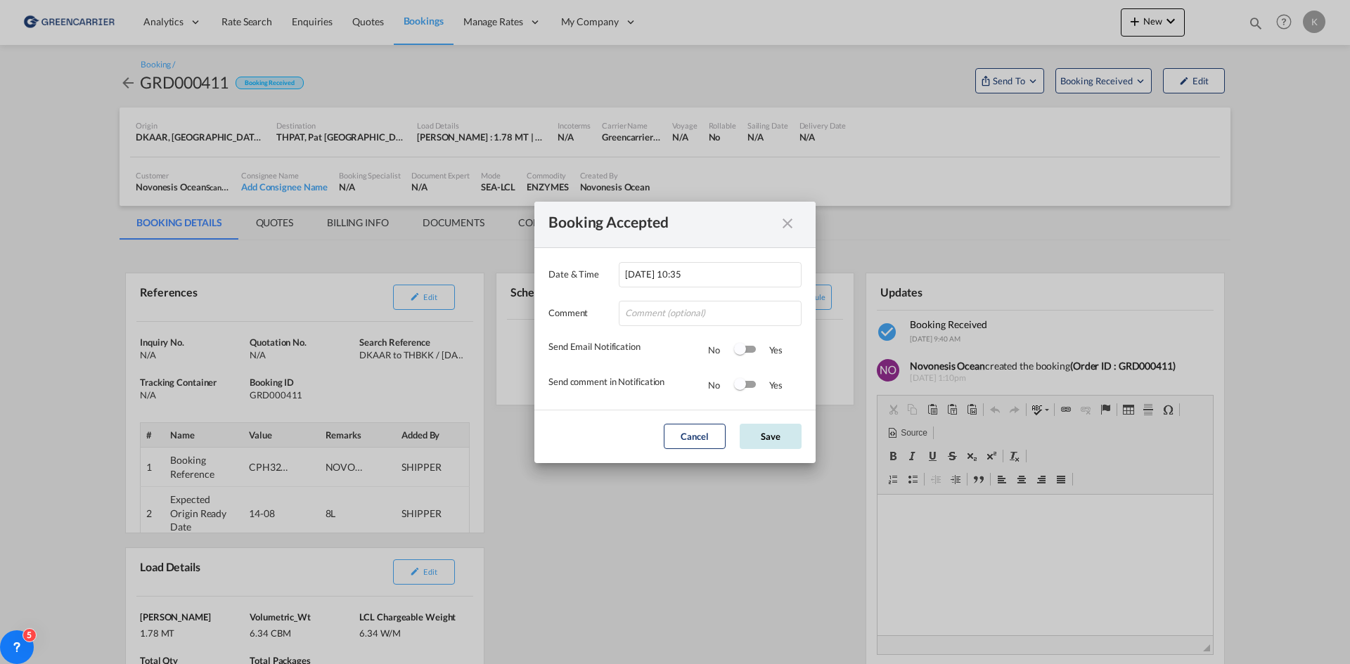
click at [785, 442] on button "Save" at bounding box center [771, 436] width 62 height 25
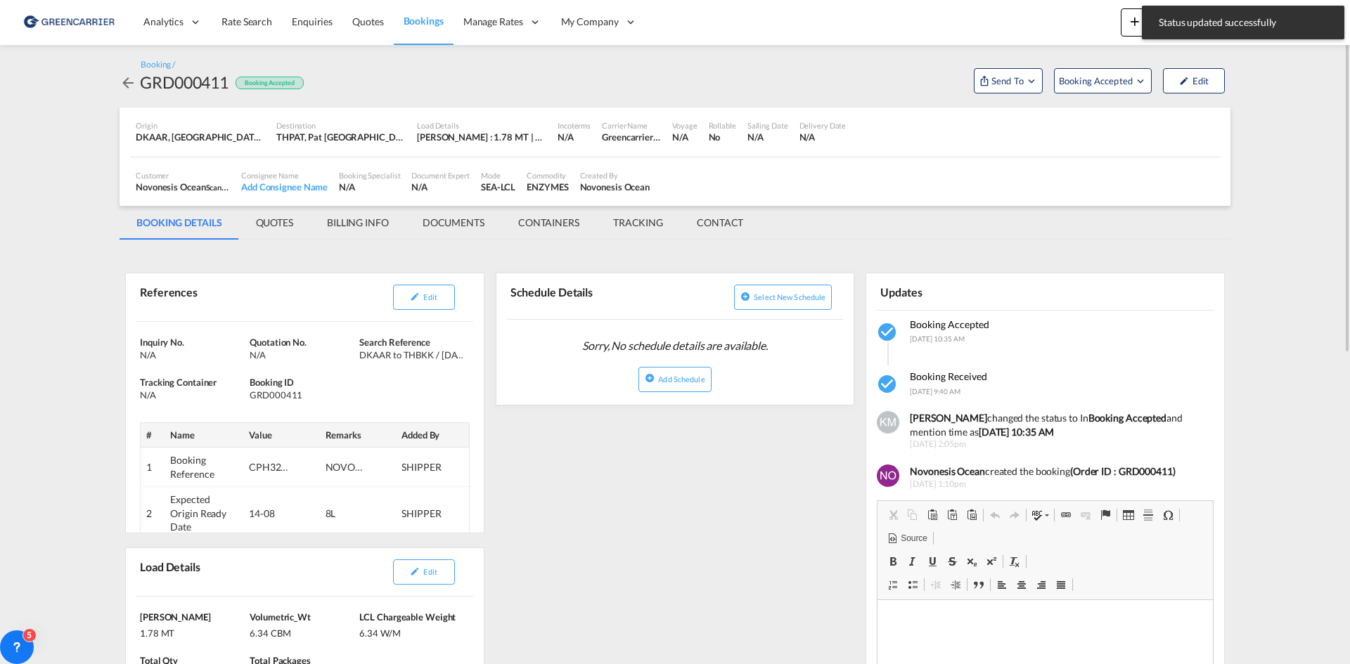
click at [128, 80] on md-icon "icon-arrow-left" at bounding box center [128, 83] width 17 height 17
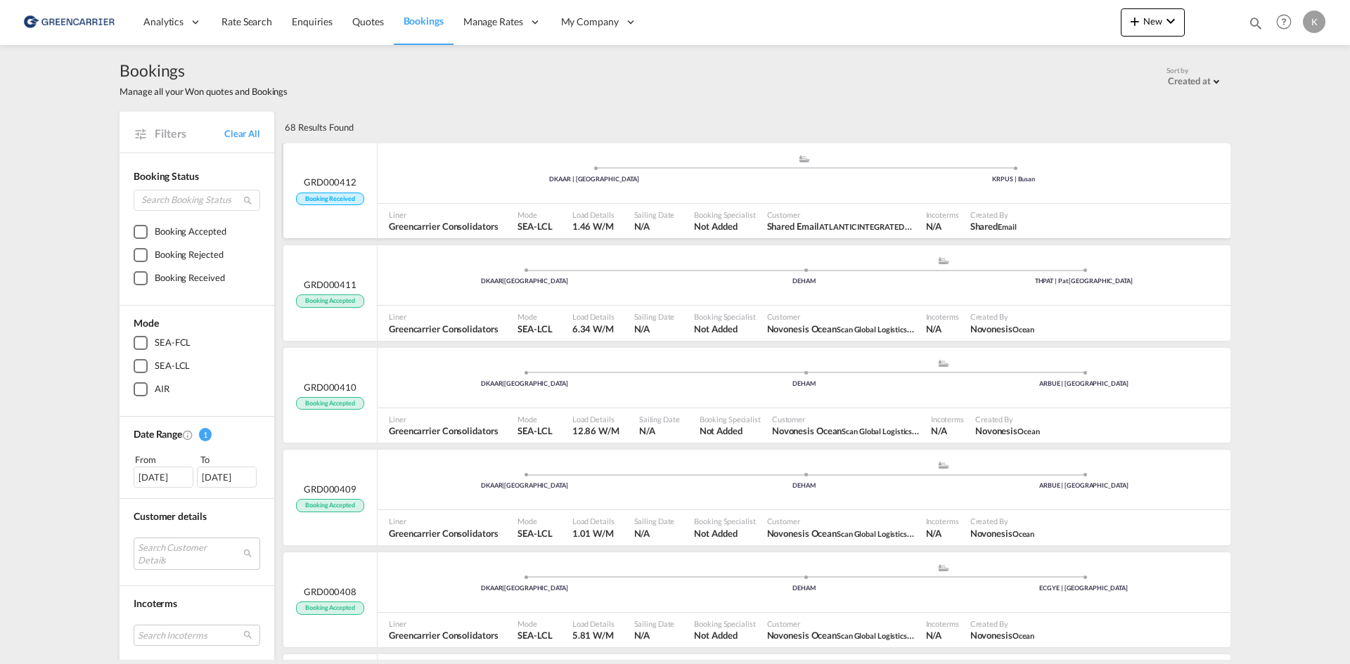
click at [470, 171] on ul ".a{fill:#aaa8ad;} .a{fill:#aaa8ad;} DKAAR | Aarhus KRPUS | Busan" at bounding box center [804, 171] width 839 height 7
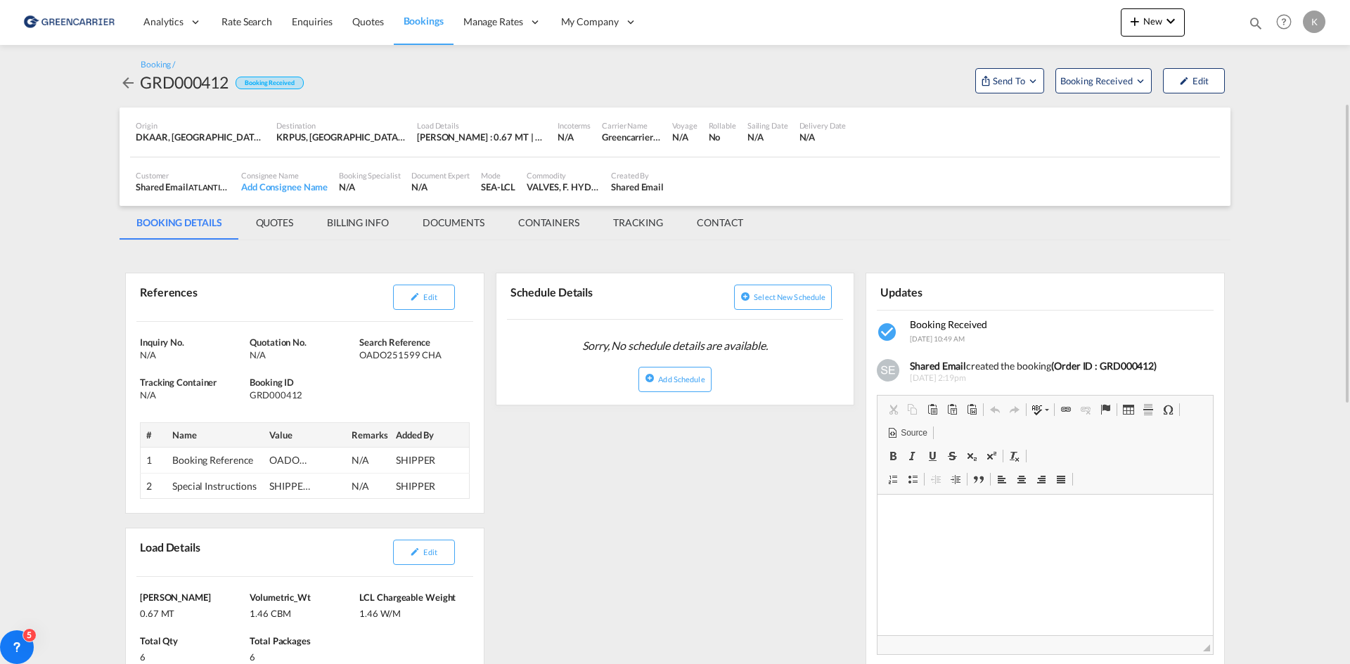
scroll to position [70, 0]
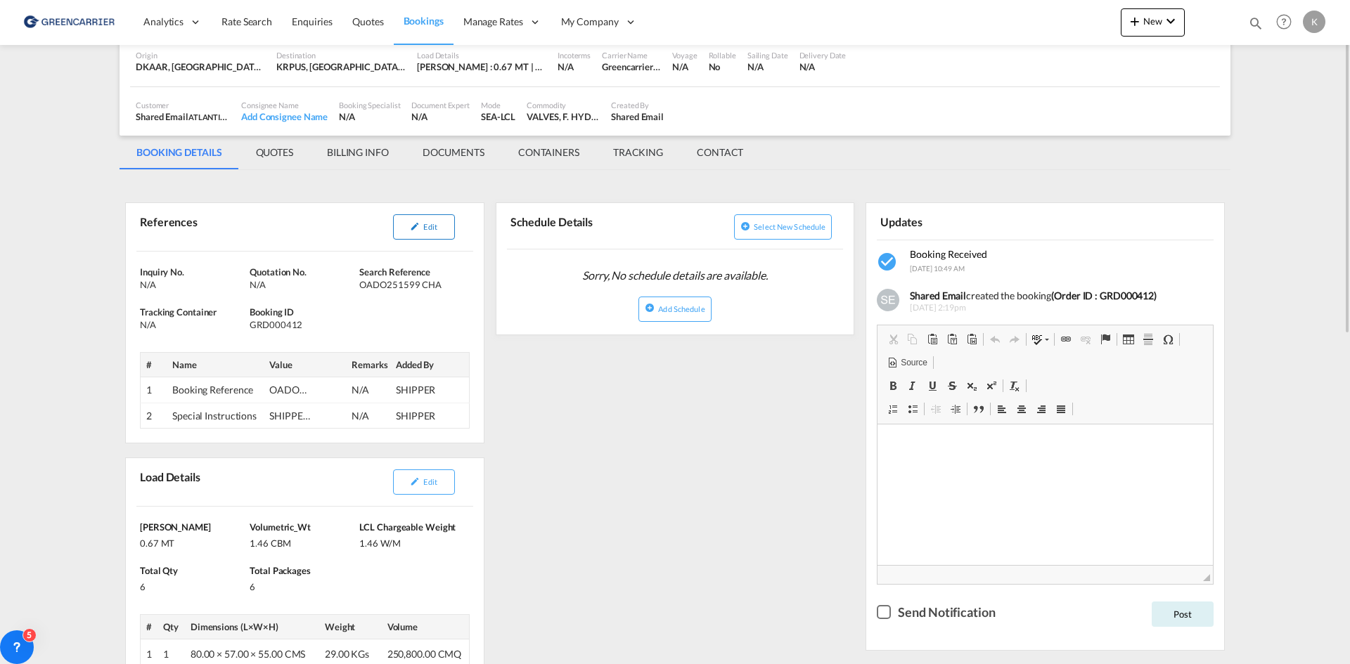
click at [425, 222] on span "Edit" at bounding box center [429, 226] width 13 height 9
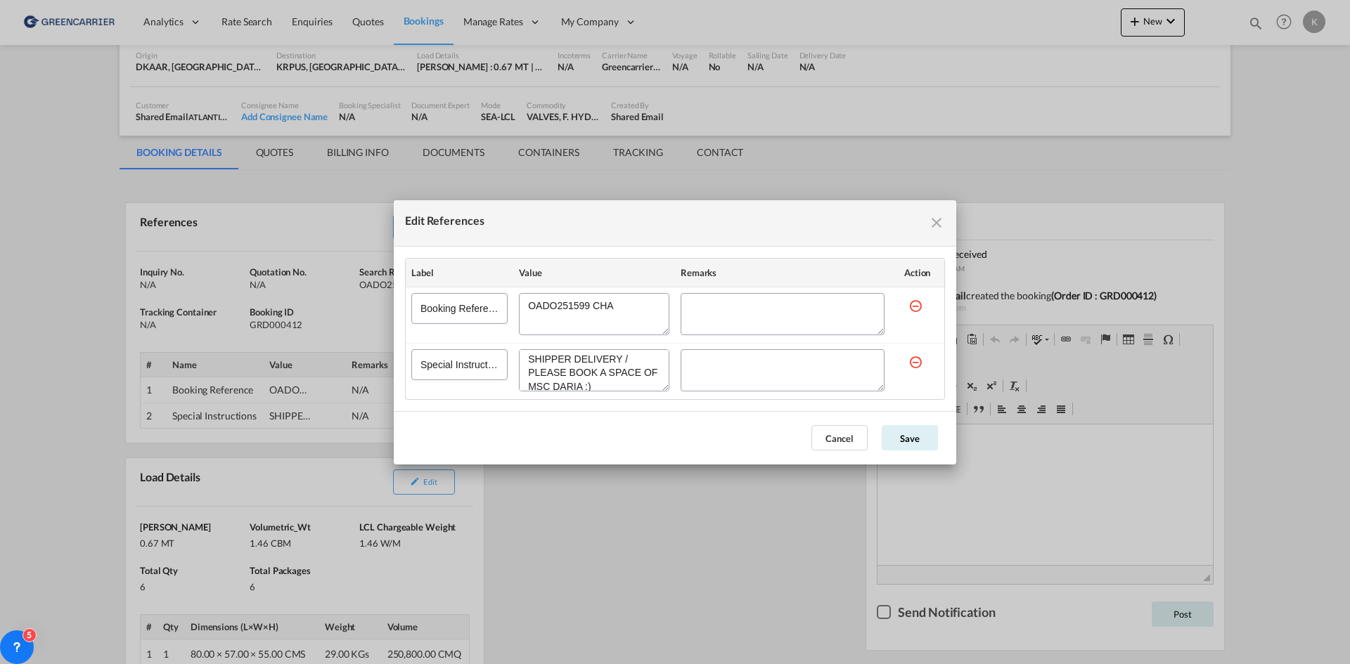
scroll to position [0, 0]
click at [844, 440] on button "Cancel" at bounding box center [839, 437] width 56 height 25
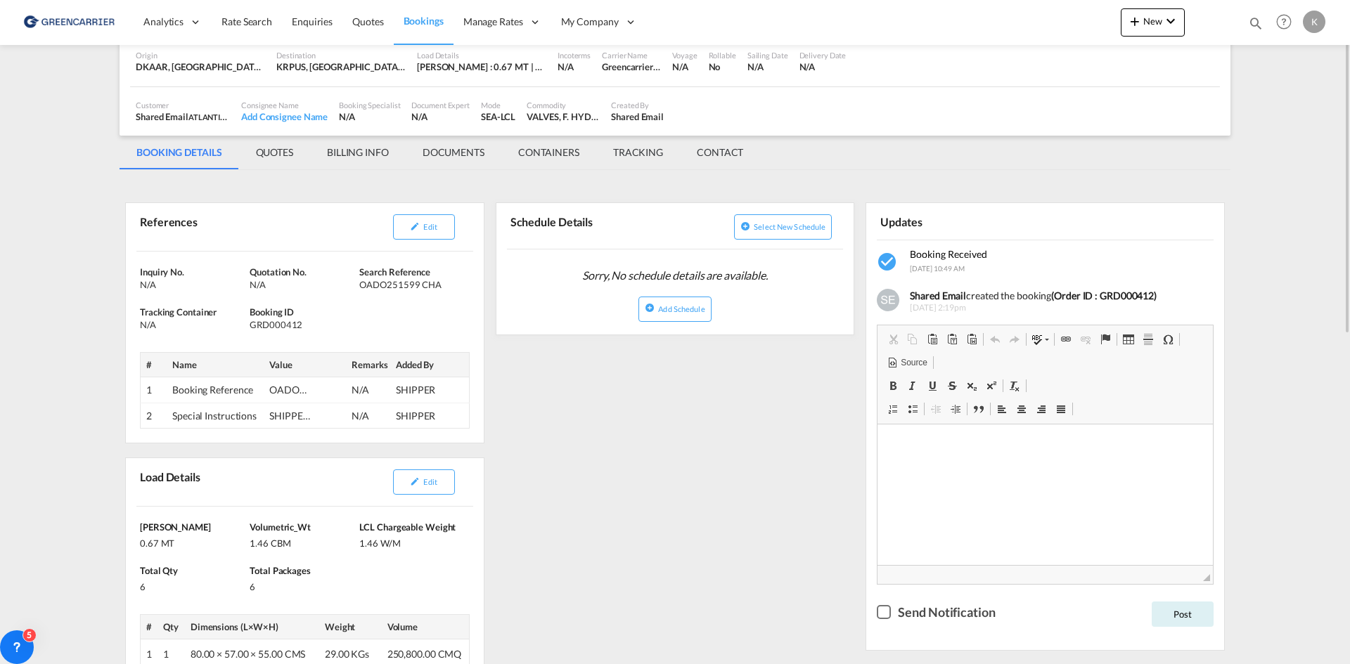
drag, startPoint x: 422, startPoint y: 480, endPoint x: 498, endPoint y: 470, distance: 77.3
click at [422, 480] on button "Edit" at bounding box center [424, 482] width 62 height 25
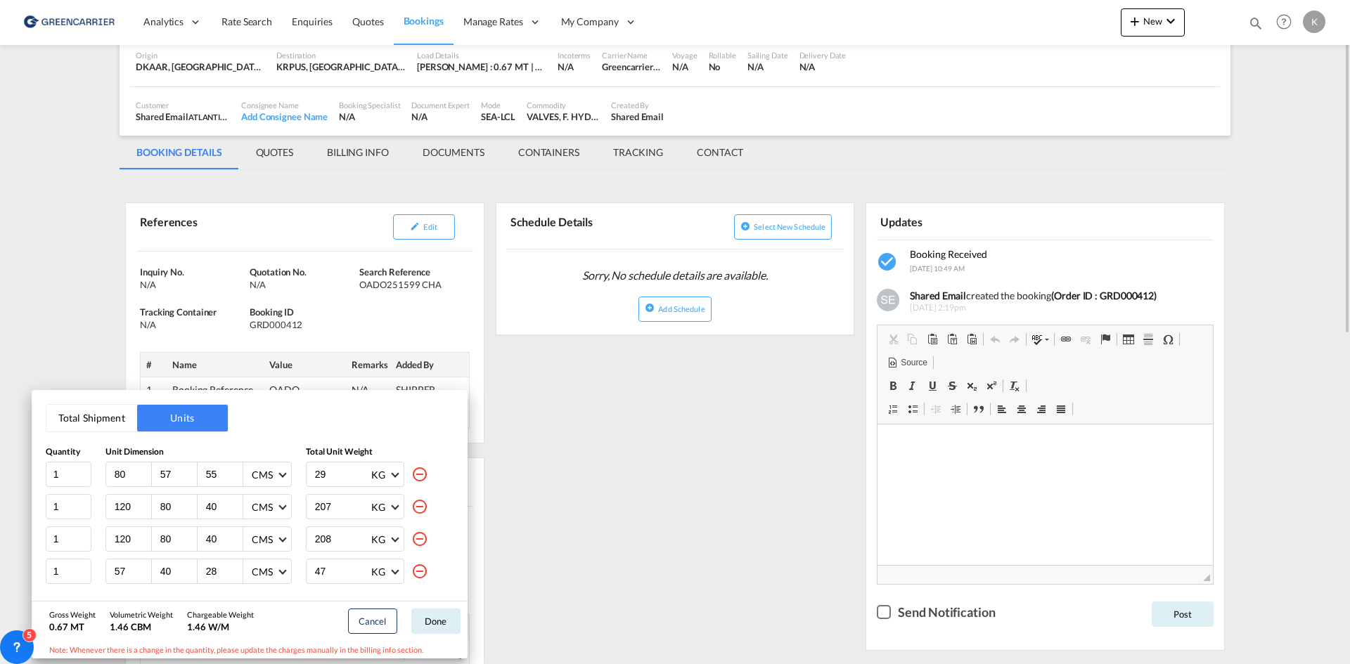
drag, startPoint x: 666, startPoint y: 479, endPoint x: 682, endPoint y: 482, distance: 16.4
click at [666, 479] on div "Total Shipment Units Quantity Unit Dimension Total Unit Weight 1 80 57 55 CMS C…" at bounding box center [675, 332] width 1350 height 664
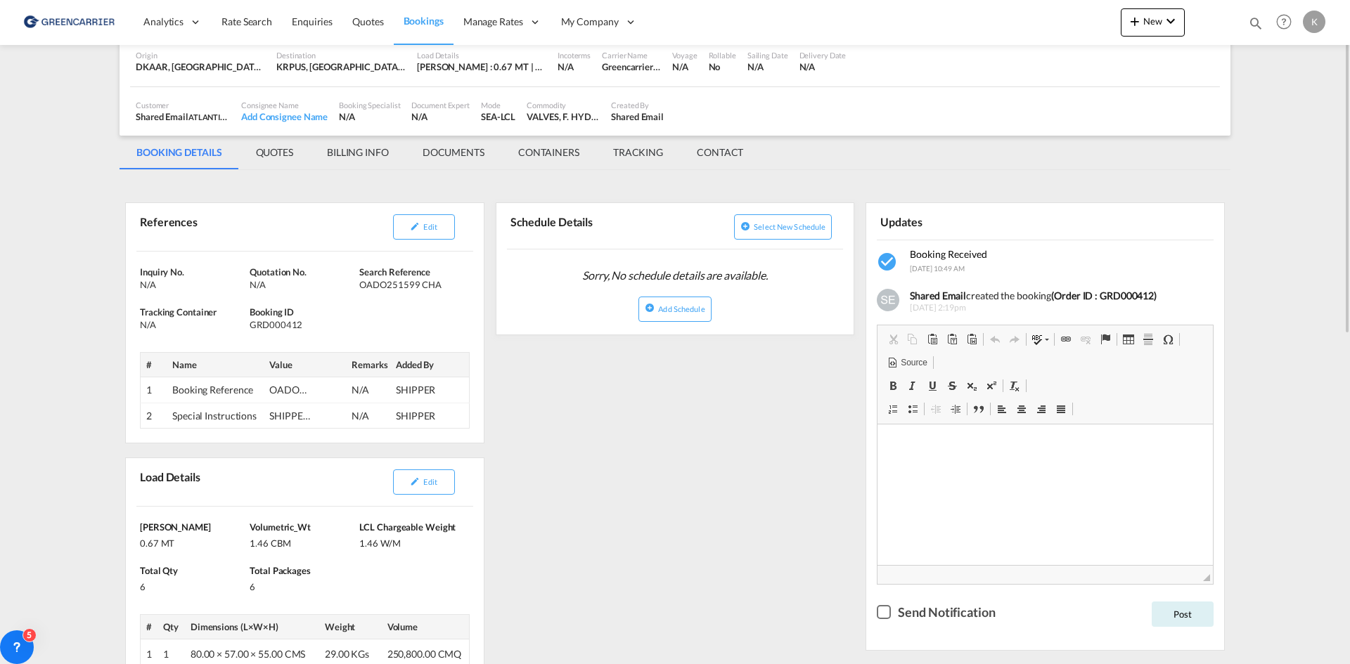
click at [266, 324] on div "GRD000412" at bounding box center [303, 324] width 106 height 13
copy div "GRD000412"
drag, startPoint x: 359, startPoint y: 288, endPoint x: 443, endPoint y: 287, distance: 83.7
click at [443, 287] on div "OADO251599 CHA" at bounding box center [412, 284] width 106 height 13
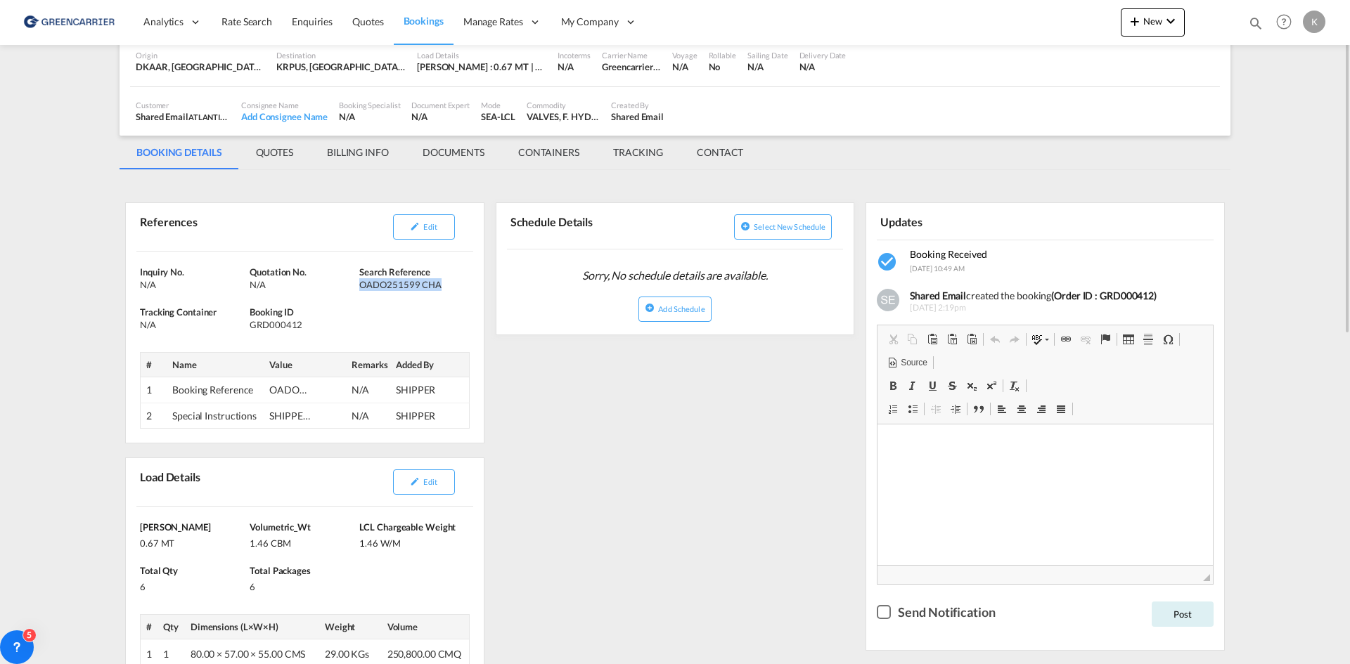
copy div "OADO251599 CHA"
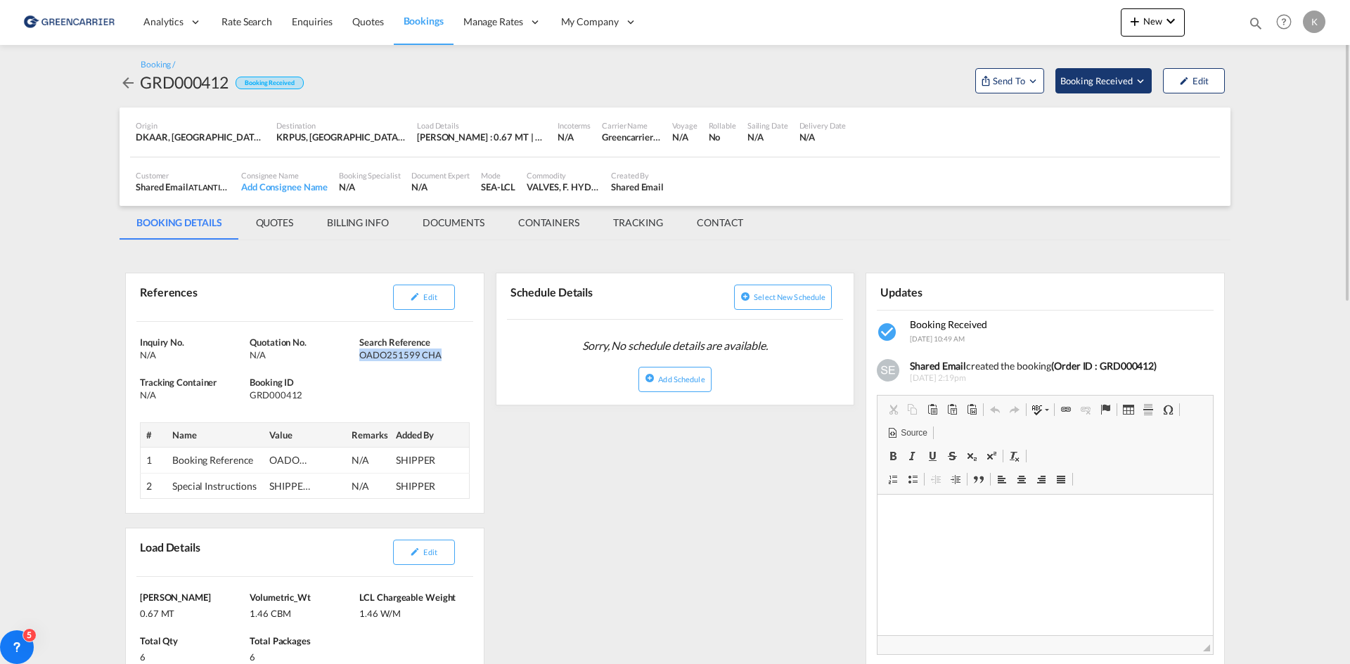
click at [1114, 72] on button "Booking Received" at bounding box center [1103, 80] width 96 height 25
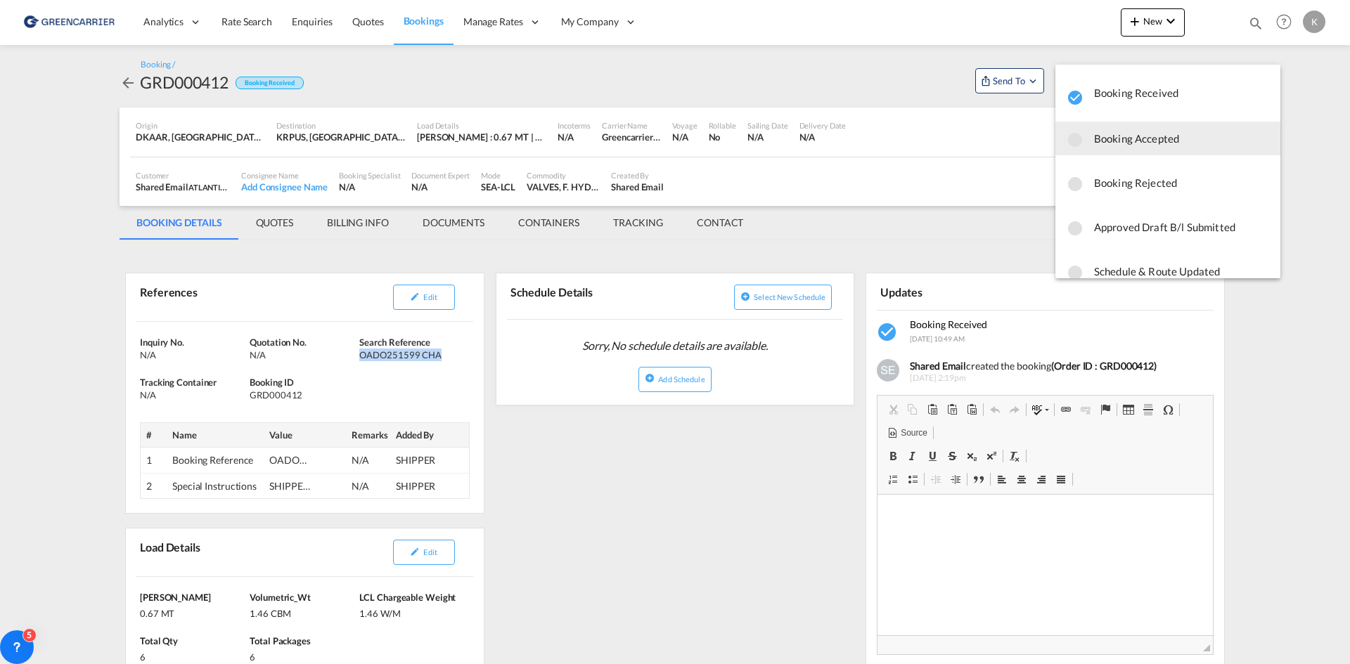
click at [1138, 138] on span "Booking Accepted" at bounding box center [1181, 138] width 175 height 25
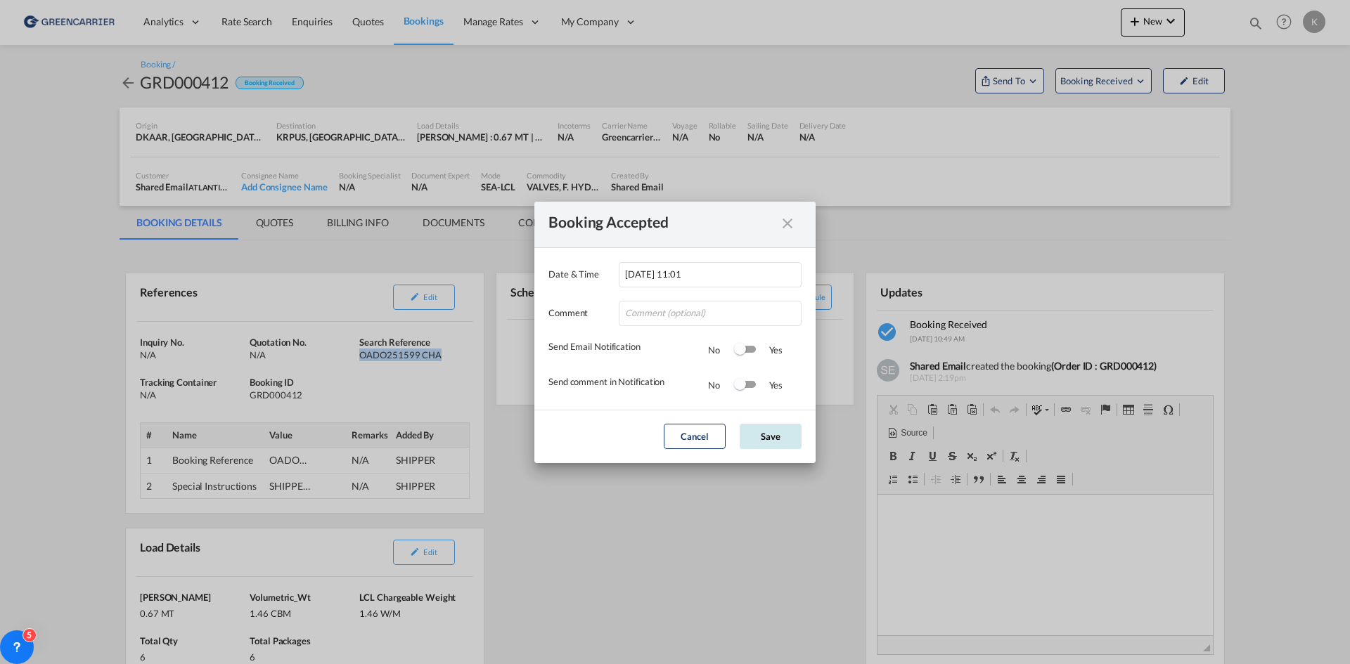
click at [774, 430] on button "Save" at bounding box center [771, 436] width 62 height 25
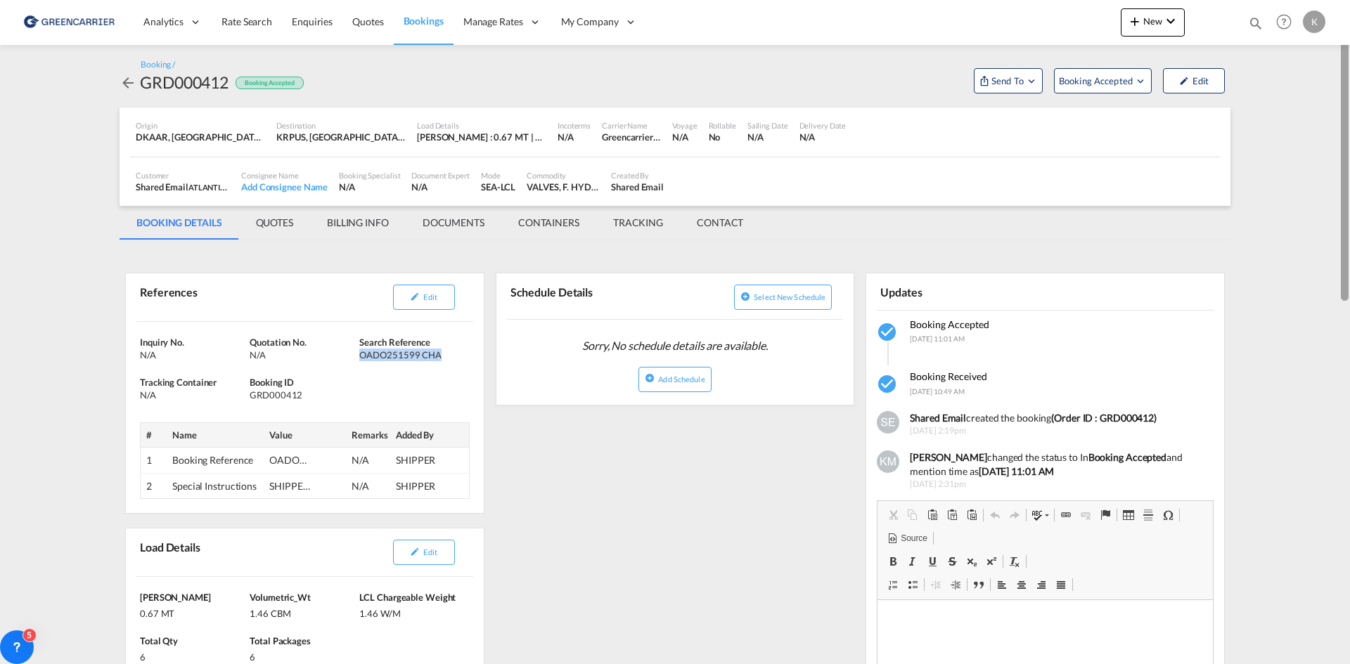
drag, startPoint x: 121, startPoint y: 80, endPoint x: 1349, endPoint y: 255, distance: 1240.7
click at [121, 80] on md-icon "icon-arrow-left" at bounding box center [128, 83] width 17 height 17
